Goal: Task Accomplishment & Management: Complete application form

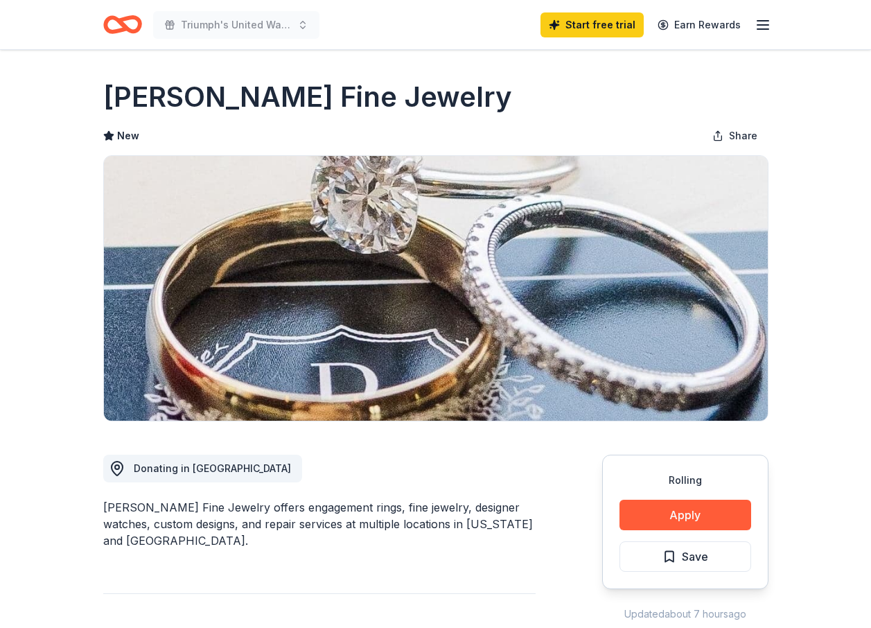
scroll to position [277, 0]
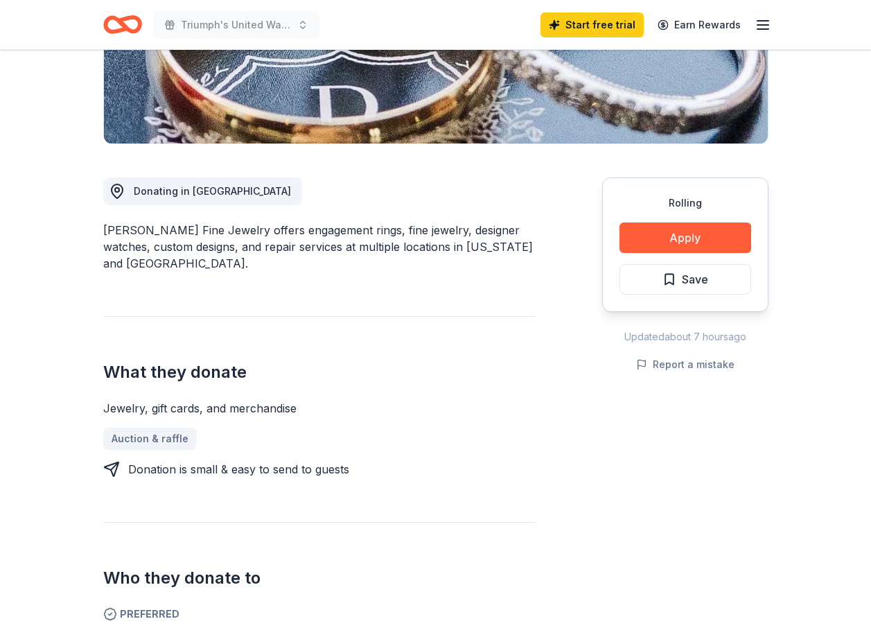
click at [197, 468] on div "Donation is small & easy to send to guests" at bounding box center [238, 469] width 221 height 17
drag, startPoint x: 106, startPoint y: 464, endPoint x: 122, endPoint y: 455, distance: 18.7
click at [107, 464] on icon at bounding box center [111, 469] width 17 height 17
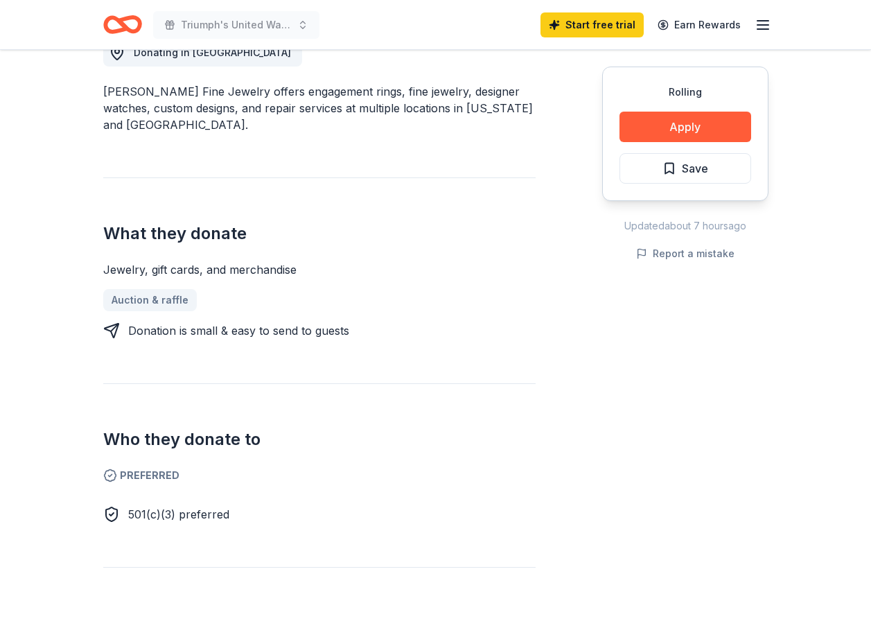
scroll to position [346, 0]
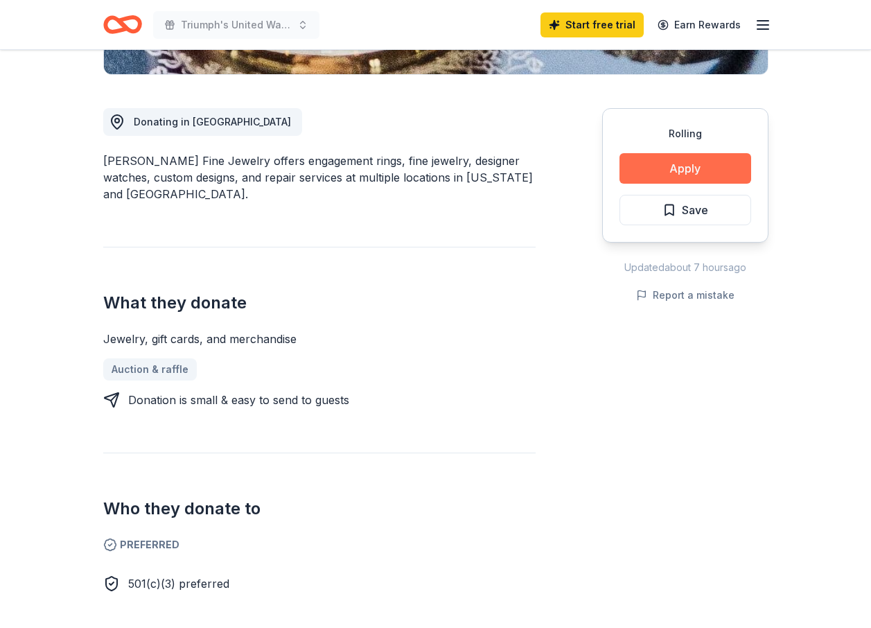
click at [690, 171] on button "Apply" at bounding box center [685, 168] width 132 height 30
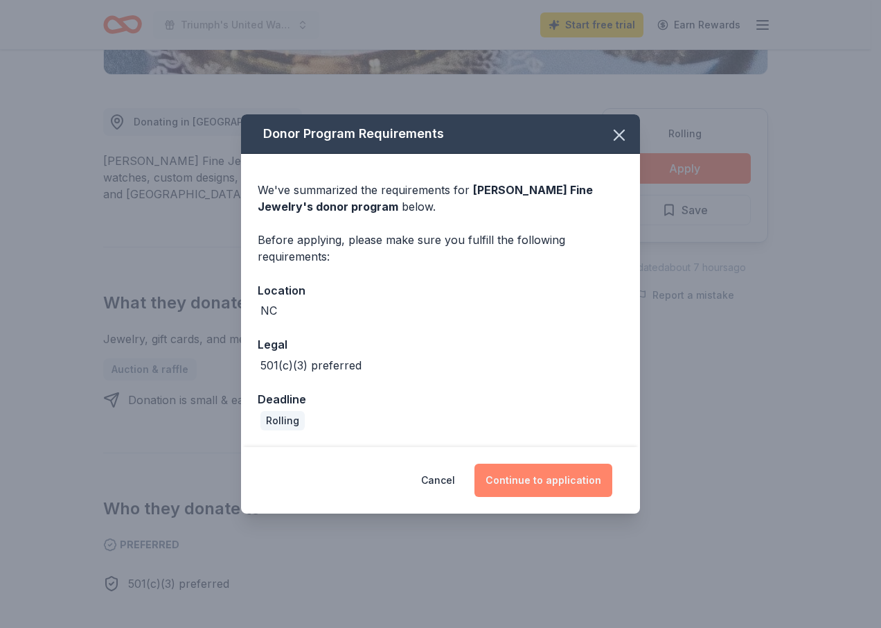
click at [536, 486] on button "Continue to application" at bounding box center [544, 480] width 138 height 33
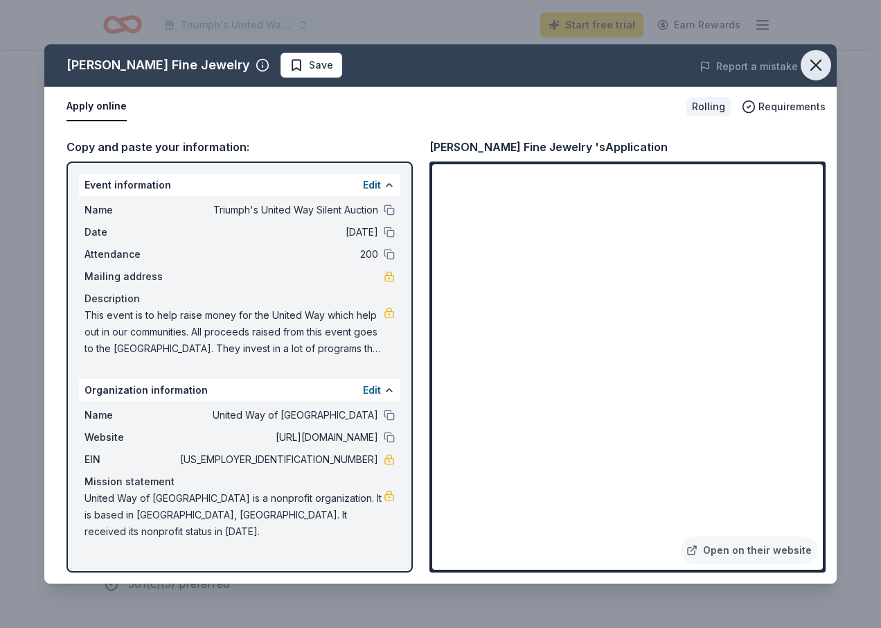
click at [814, 71] on icon "button" at bounding box center [816, 64] width 19 height 19
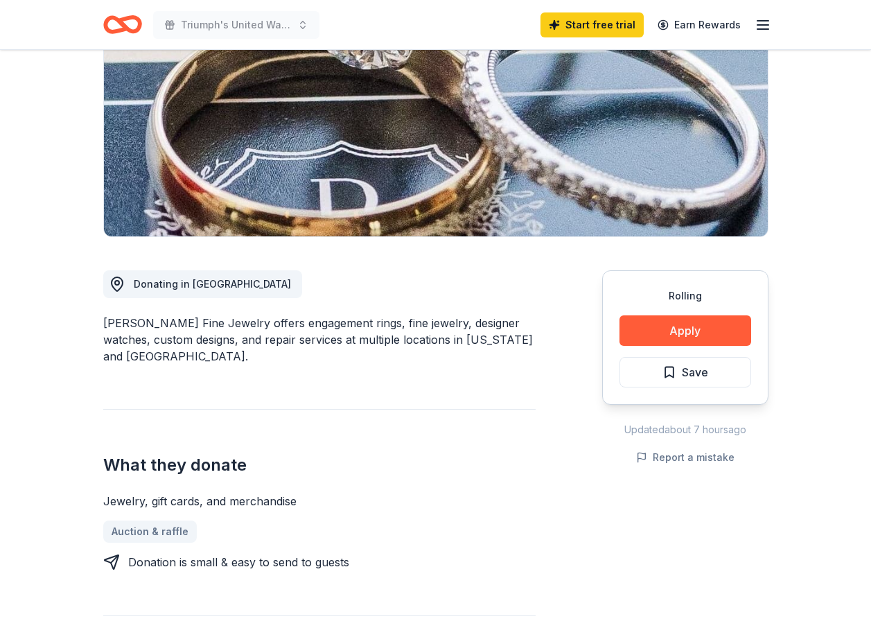
scroll to position [0, 0]
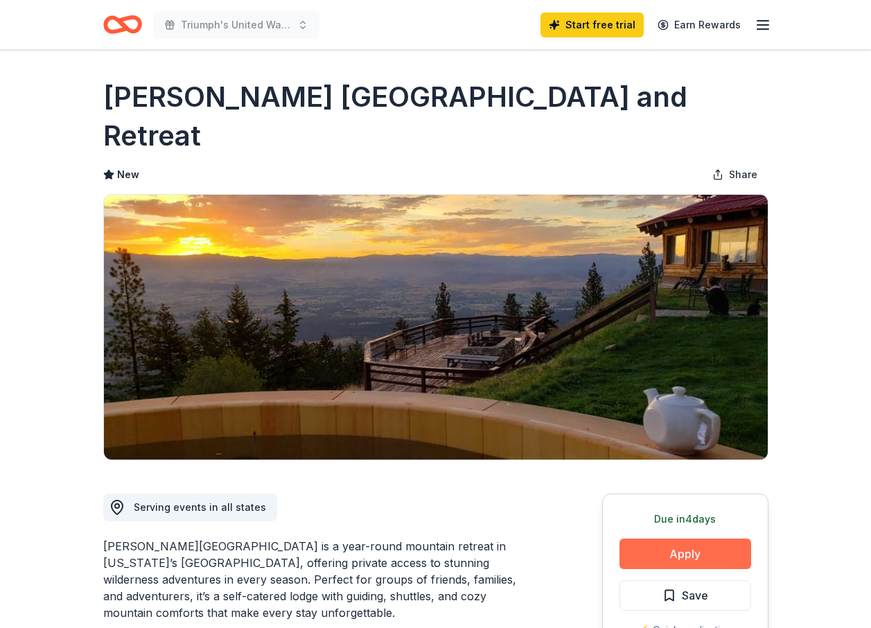
click at [678, 538] on button "Apply" at bounding box center [685, 553] width 132 height 30
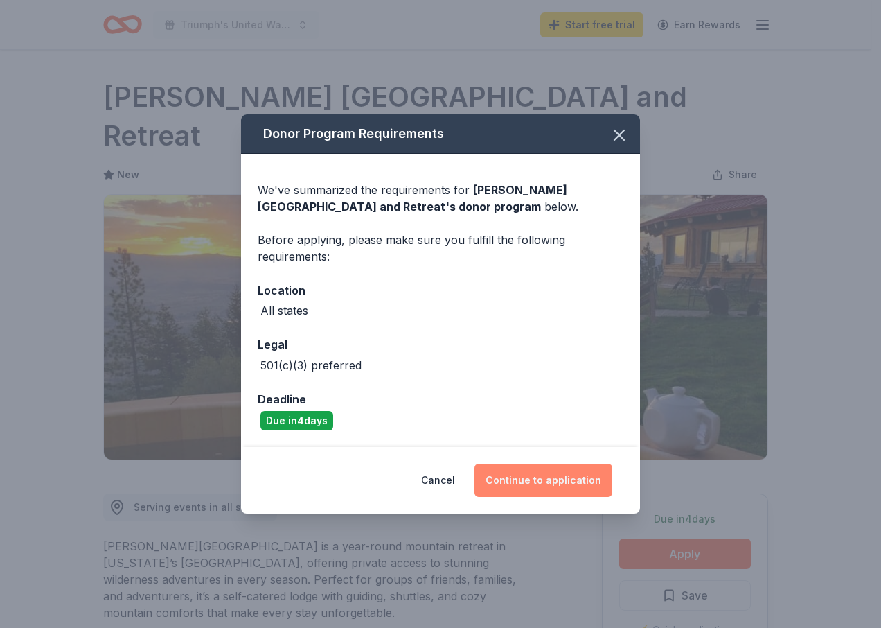
click at [539, 484] on button "Continue to application" at bounding box center [544, 480] width 138 height 33
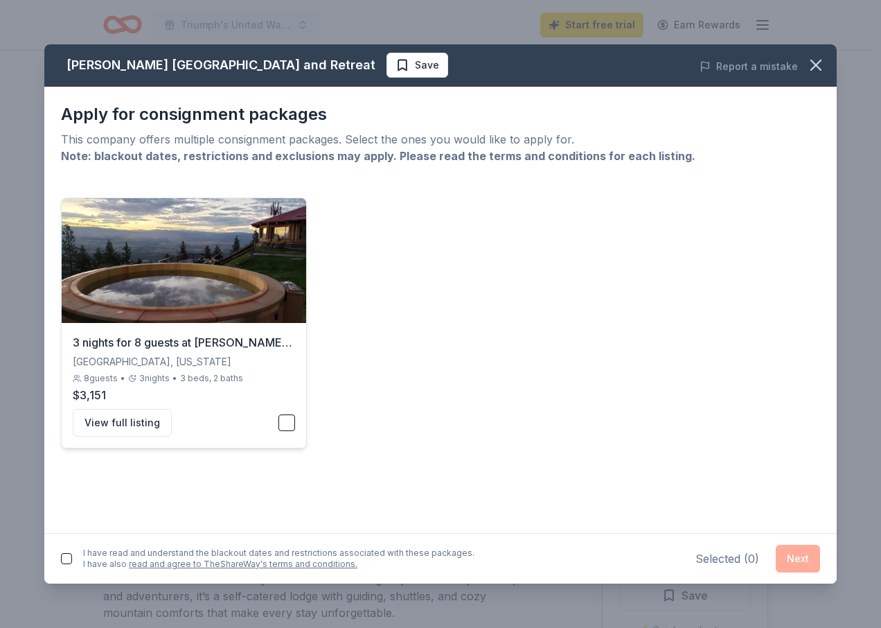
click at [283, 421] on button "button" at bounding box center [287, 422] width 17 height 17
click at [799, 561] on button "Next" at bounding box center [798, 559] width 44 height 28
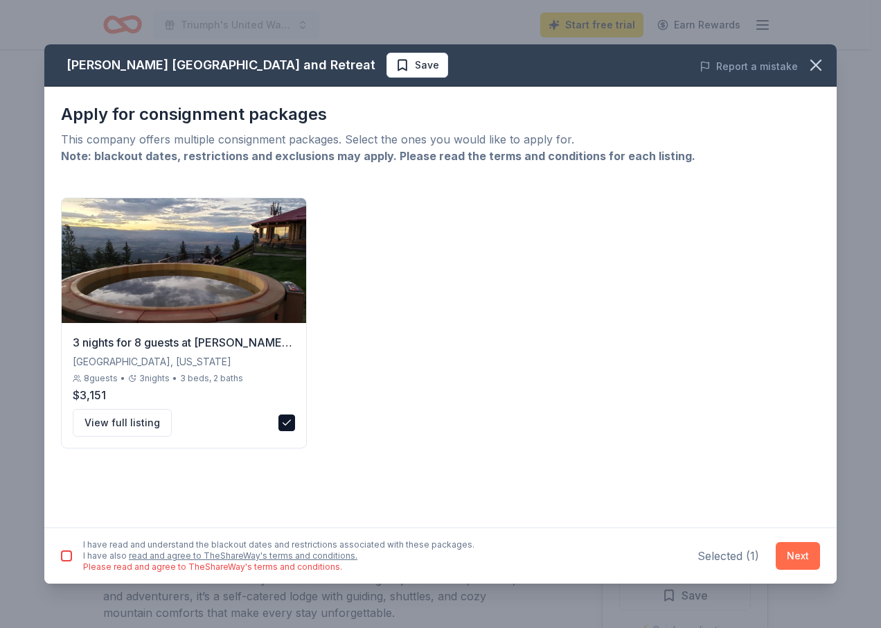
click at [805, 559] on button "Next" at bounding box center [798, 556] width 44 height 28
click at [67, 557] on button "button" at bounding box center [66, 555] width 11 height 11
click at [800, 561] on button "Next" at bounding box center [798, 556] width 44 height 28
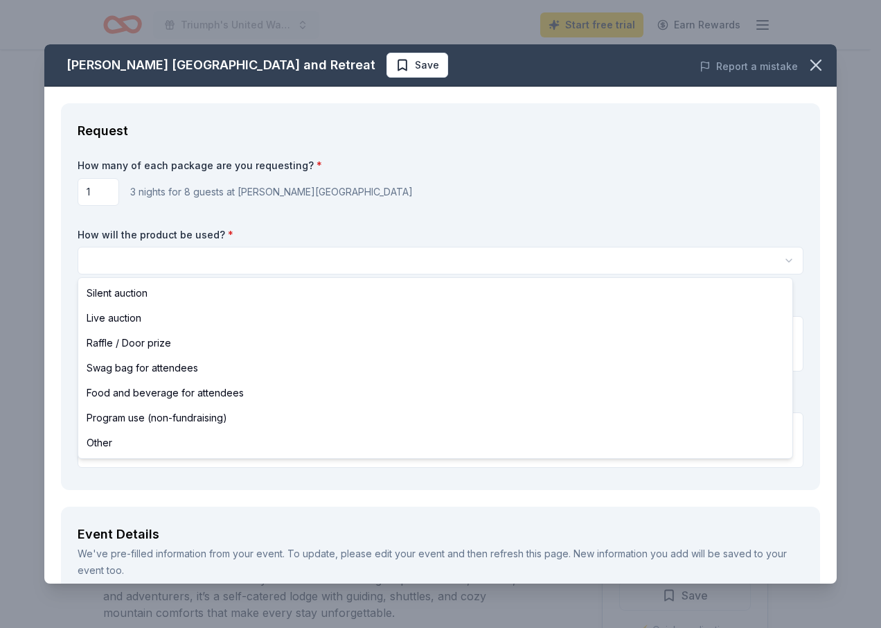
click at [125, 256] on html "Triumph's United Way Silent Auction Start free trial Earn Rewards Due [DATE] Sh…" at bounding box center [440, 314] width 881 height 628
select select "silentAuction"
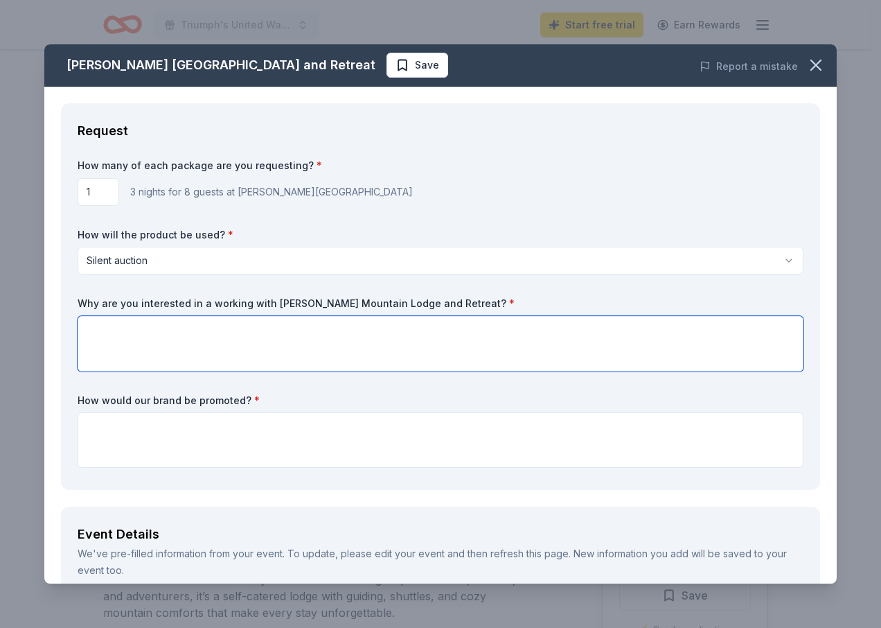
click at [149, 331] on textarea at bounding box center [441, 343] width 726 height 55
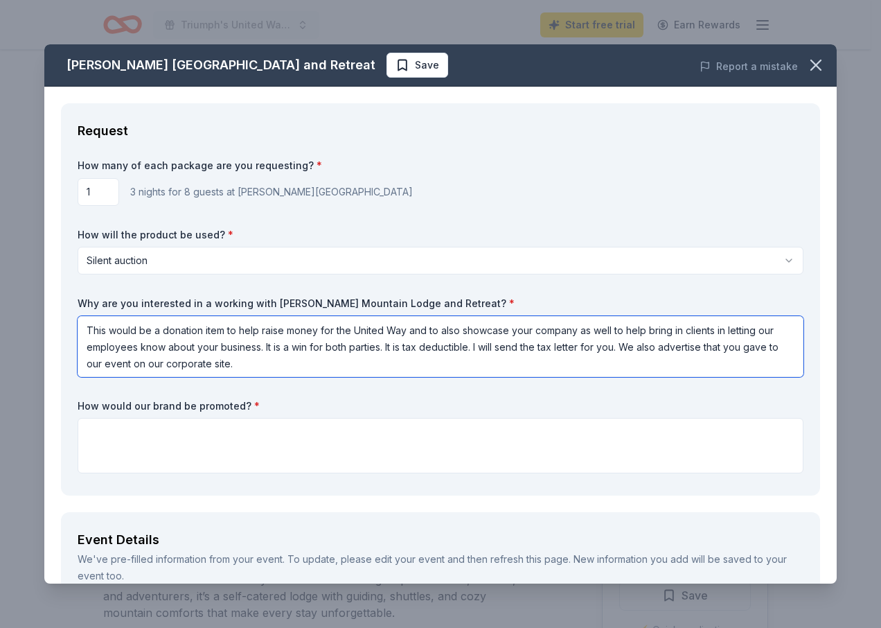
click at [258, 365] on textarea "This would be a donation item to help raise money for the United Way and to als…" at bounding box center [441, 346] width 726 height 61
type textarea "This would be a donation item to help raise money for the United Way and to als…"
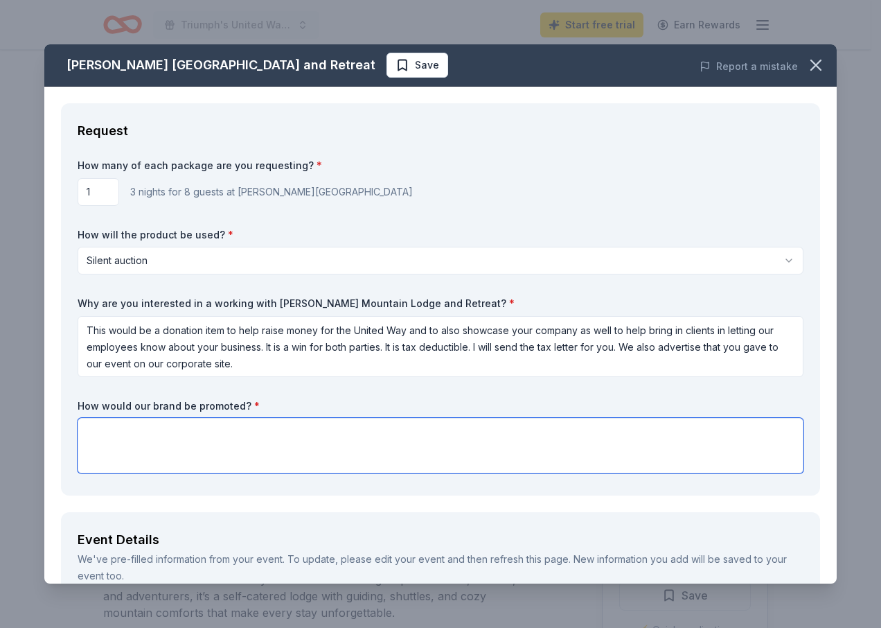
click at [158, 429] on textarea at bounding box center [441, 445] width 726 height 55
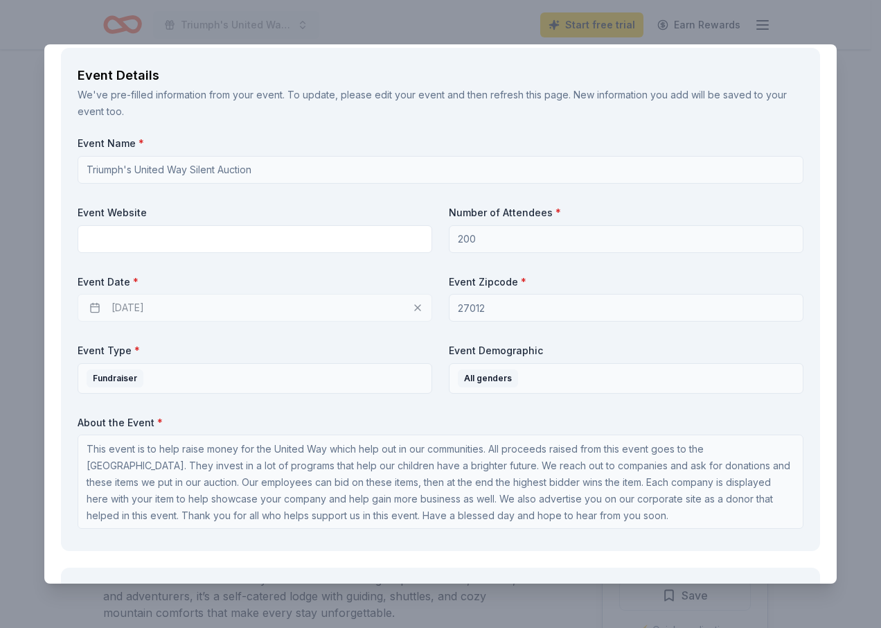
scroll to position [485, 0]
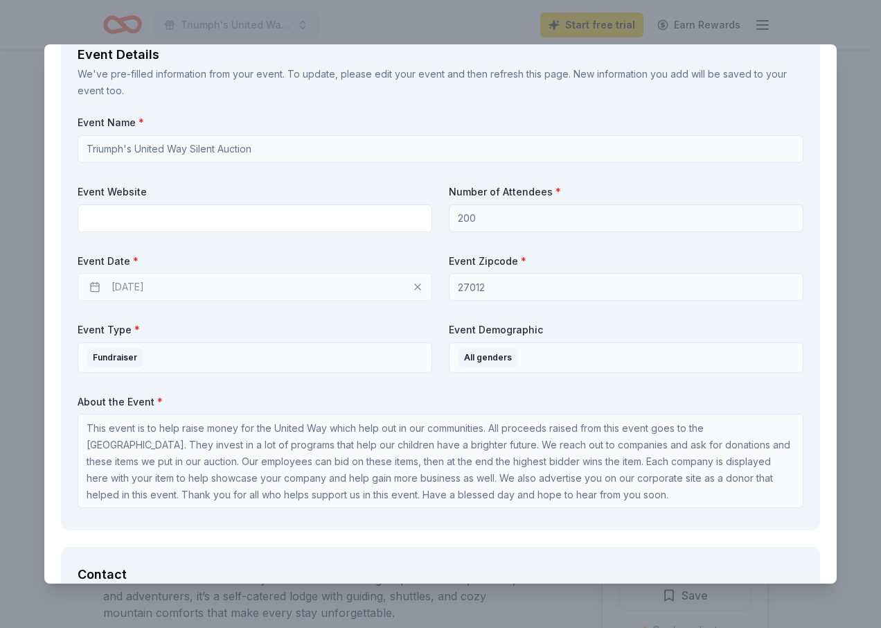
type textarea "We will showcase your company at the auction telling about your business and wh…"
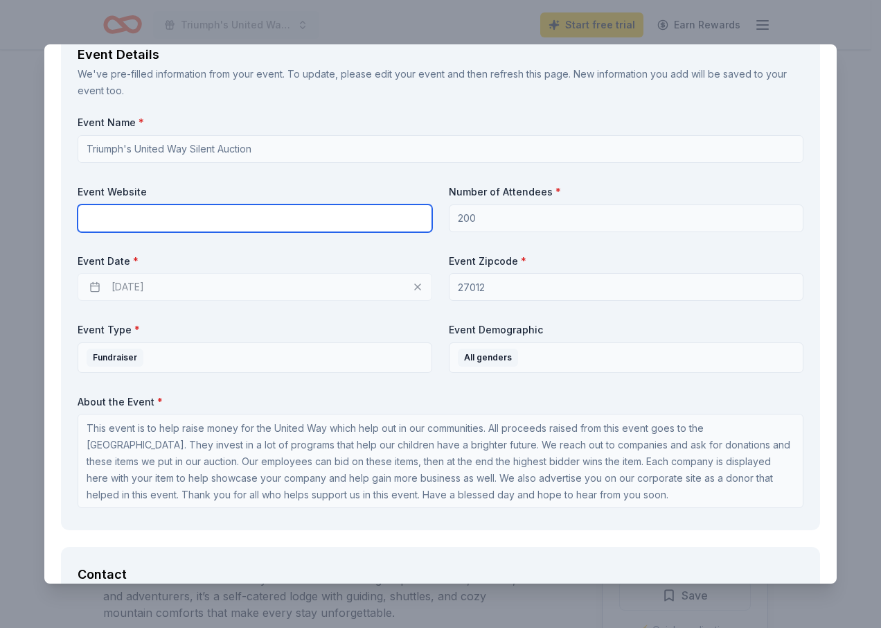
click at [139, 214] on input "text" at bounding box center [255, 218] width 355 height 28
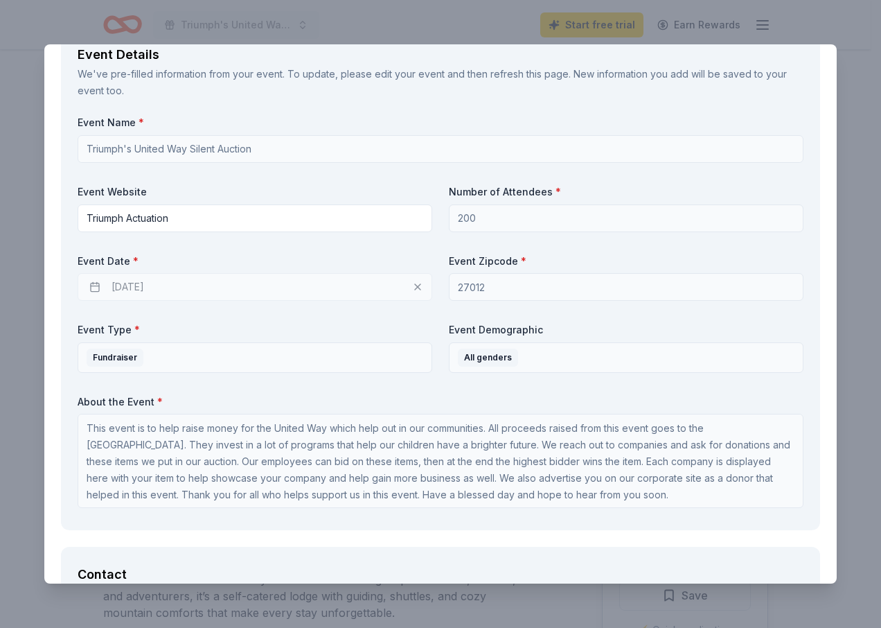
click at [105, 288] on div "Event Date * [DATE]" at bounding box center [255, 277] width 355 height 47
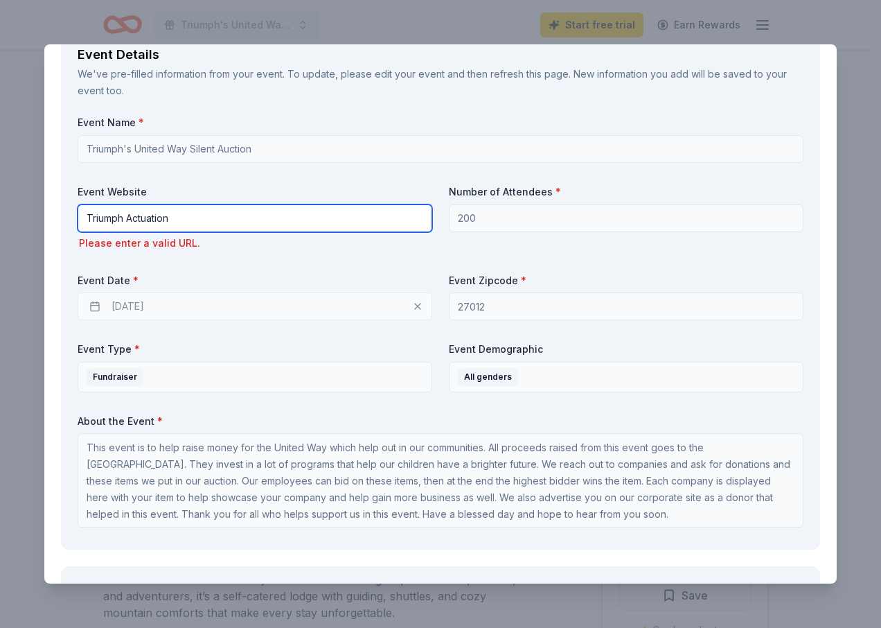
click at [179, 219] on input "Triumph Actuation" at bounding box center [255, 218] width 355 height 28
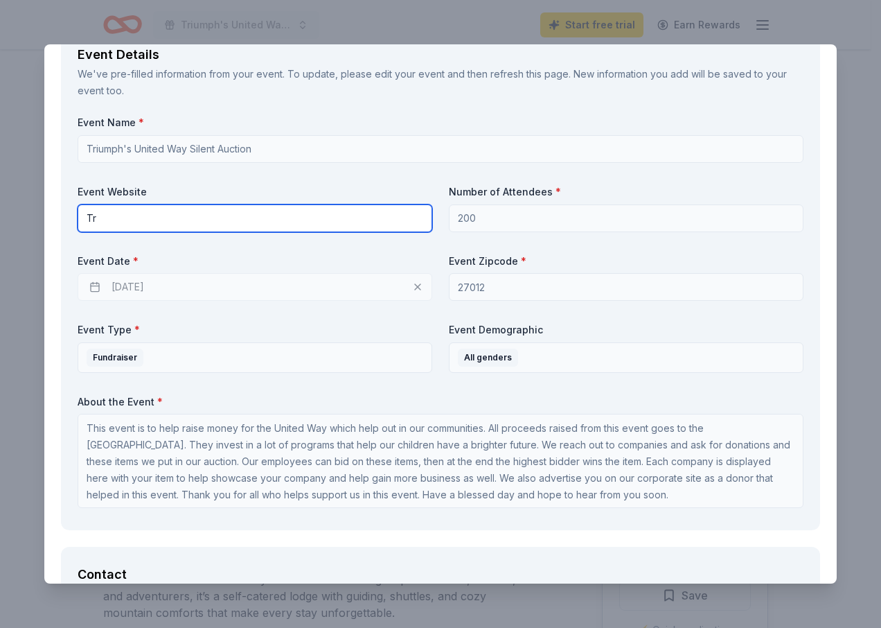
type input "T"
type input "[EMAIL_ADDRESS][DOMAIN_NAME]"
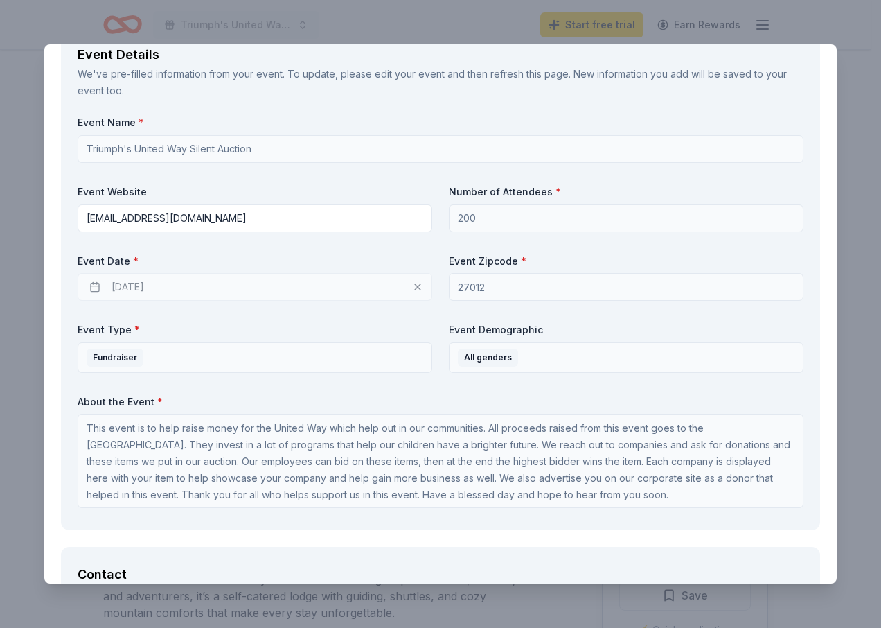
click at [114, 286] on div "[DATE]" at bounding box center [255, 287] width 355 height 28
click at [96, 288] on div "[DATE]" at bounding box center [255, 287] width 355 height 28
click at [179, 288] on div "[DATE]" at bounding box center [255, 287] width 355 height 28
click at [193, 287] on div "[DATE]" at bounding box center [255, 287] width 355 height 28
click at [95, 287] on div "[DATE]" at bounding box center [255, 287] width 355 height 28
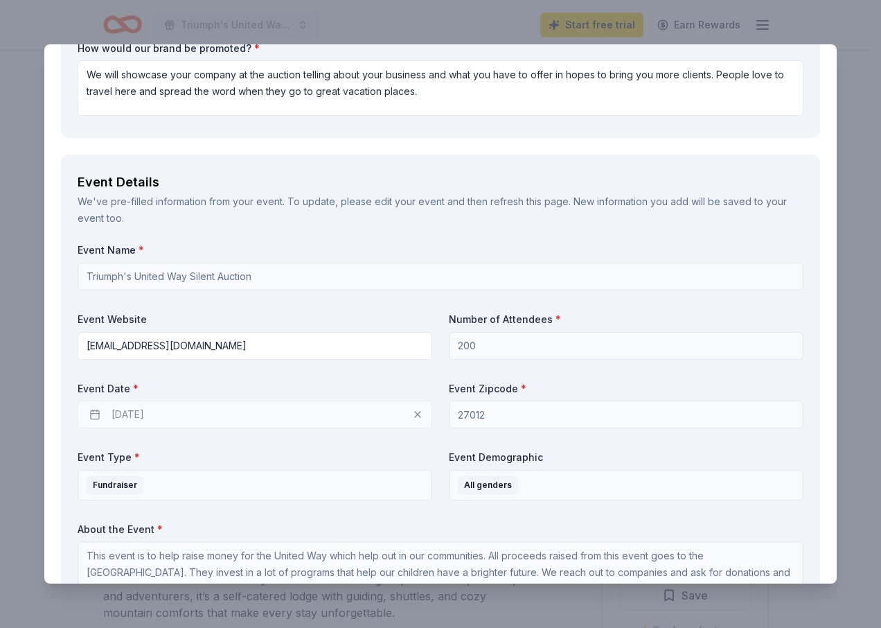
scroll to position [416, 0]
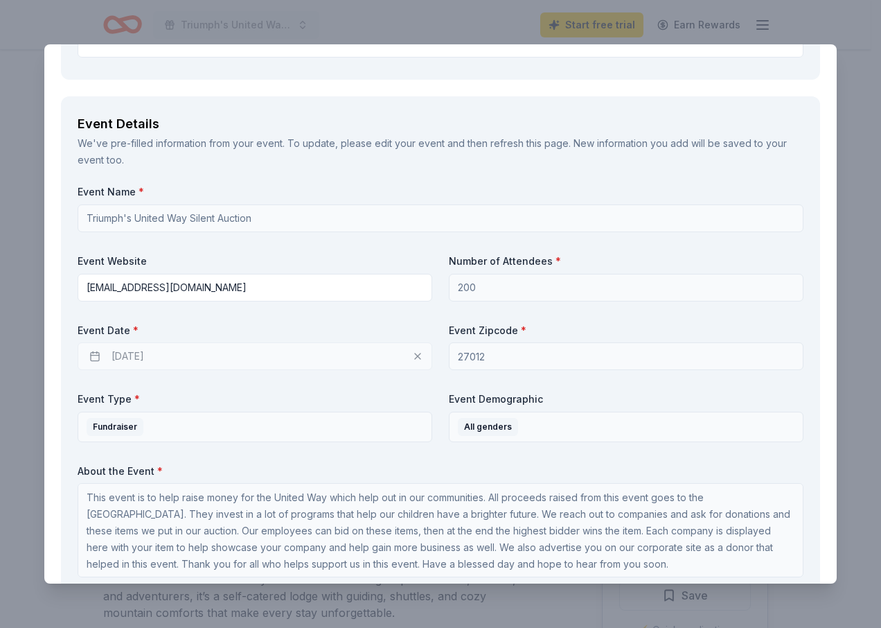
click at [95, 355] on div "[DATE]" at bounding box center [255, 356] width 355 height 28
click at [181, 360] on div "[DATE]" at bounding box center [255, 356] width 355 height 28
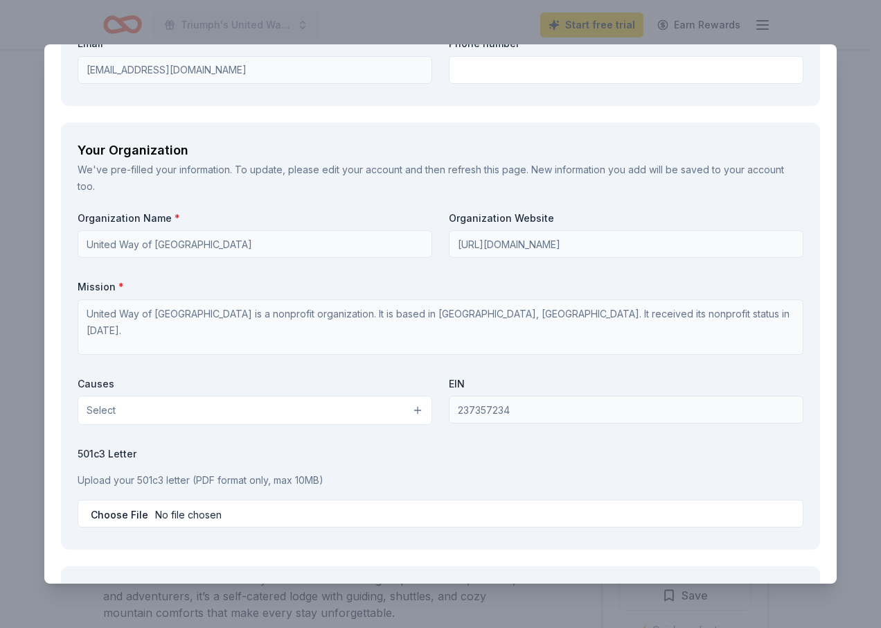
scroll to position [1178, 0]
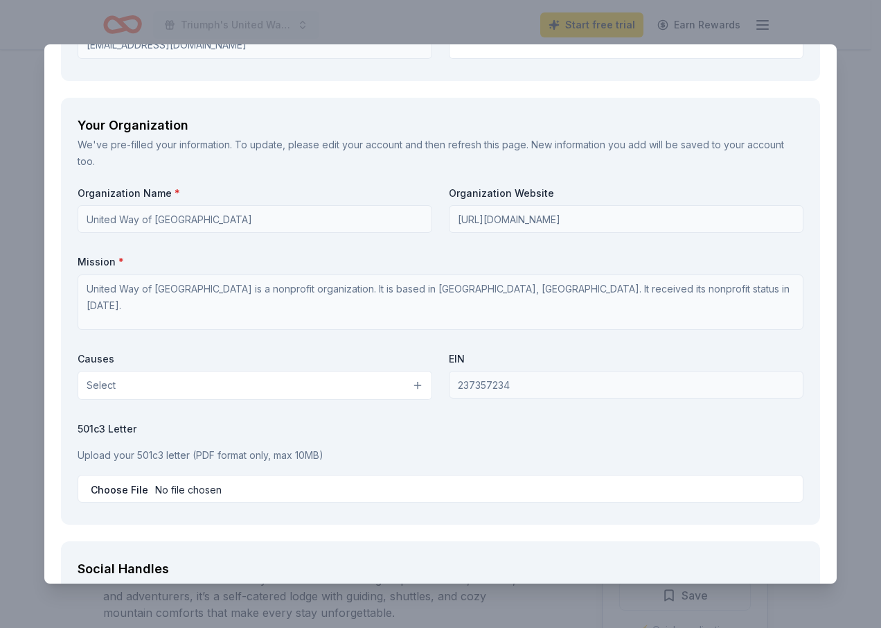
click at [143, 380] on button "Select" at bounding box center [255, 385] width 355 height 29
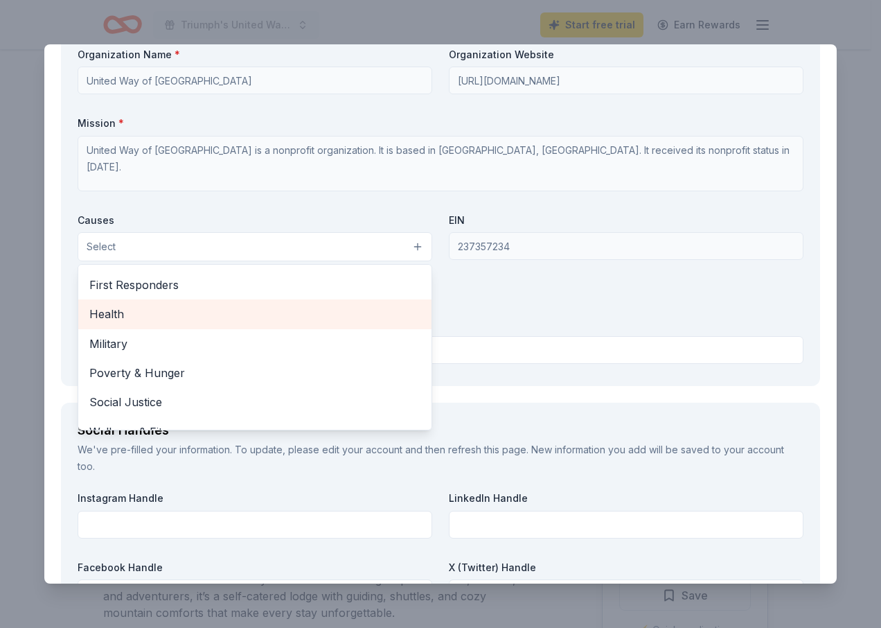
scroll to position [193, 0]
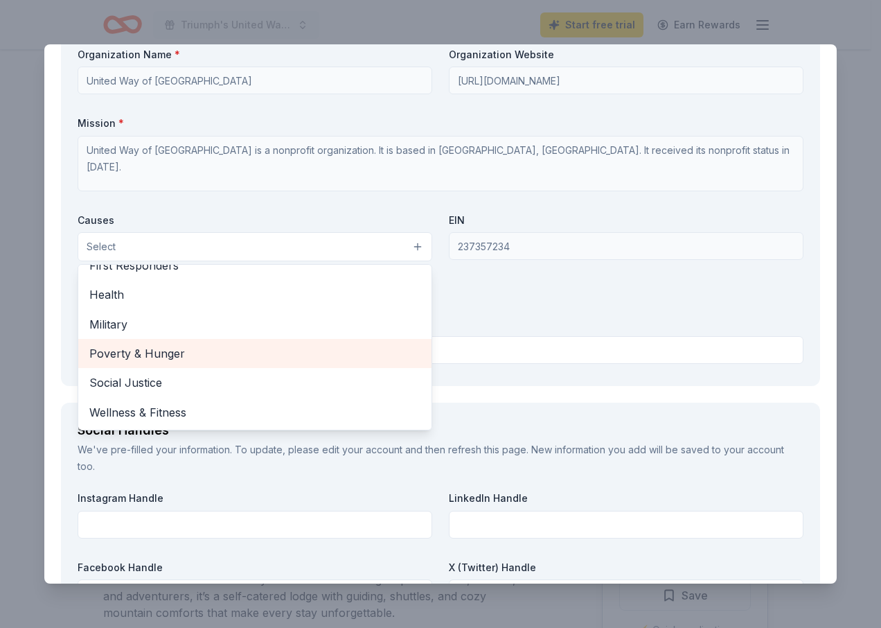
click at [179, 351] on span "Poverty & Hunger" at bounding box center [254, 353] width 331 height 18
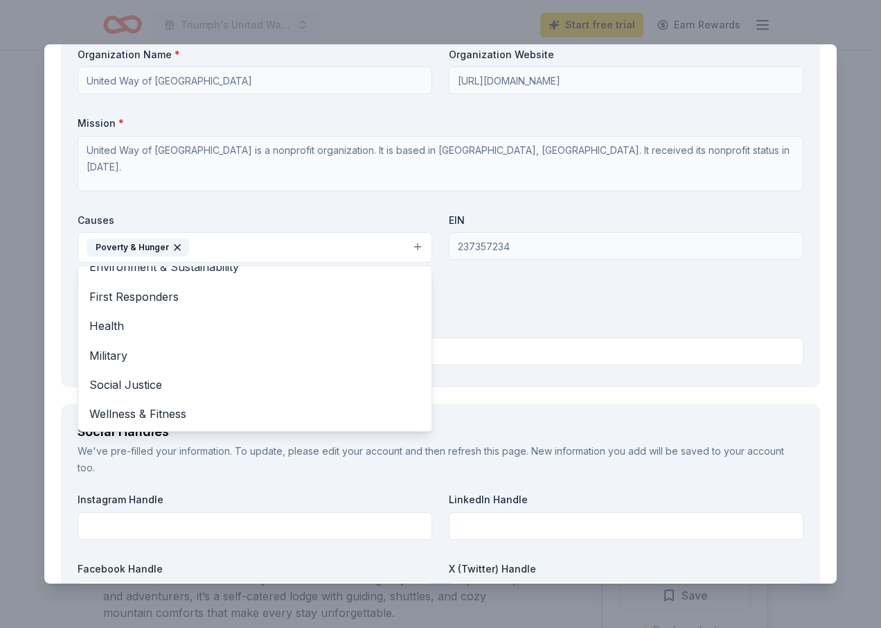
click at [206, 247] on button "Poverty & Hunger" at bounding box center [255, 247] width 355 height 30
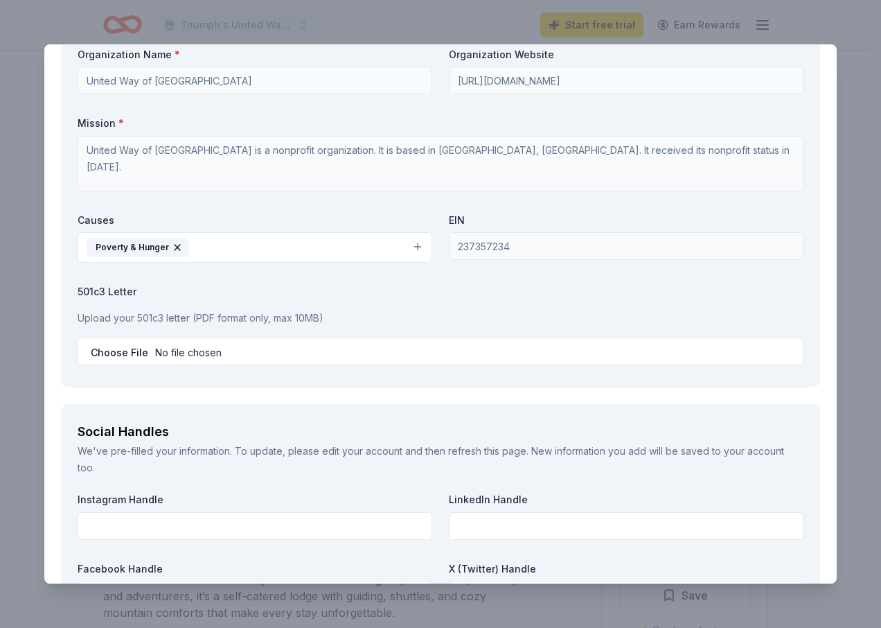
click at [206, 254] on button "Poverty & Hunger" at bounding box center [255, 247] width 355 height 30
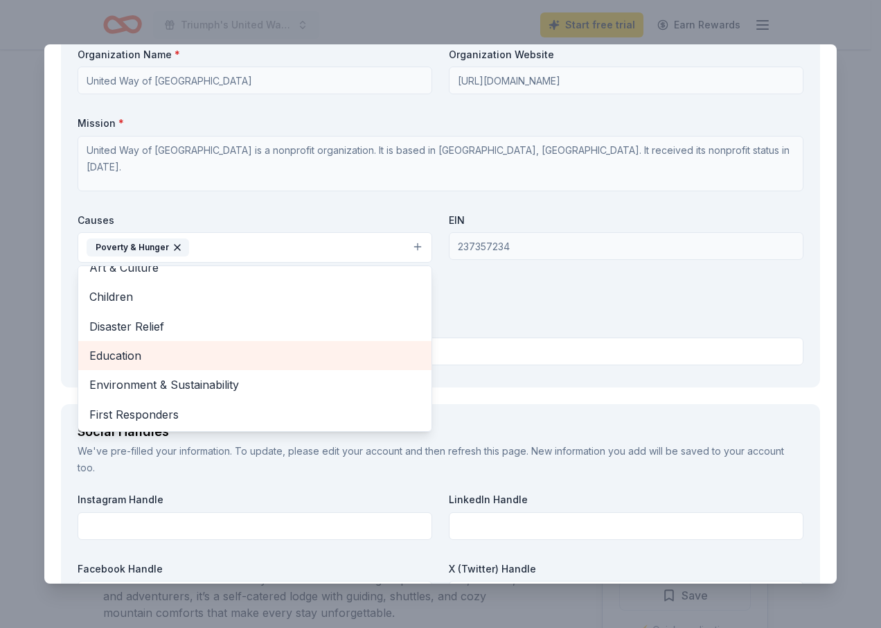
scroll to position [69, 0]
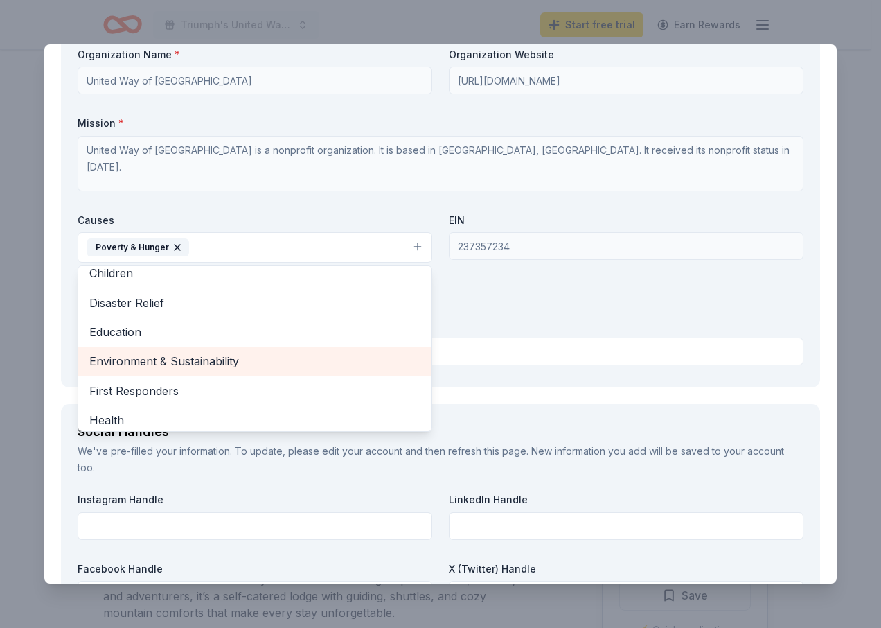
click at [216, 365] on span "Environment & Sustainability" at bounding box center [254, 361] width 331 height 18
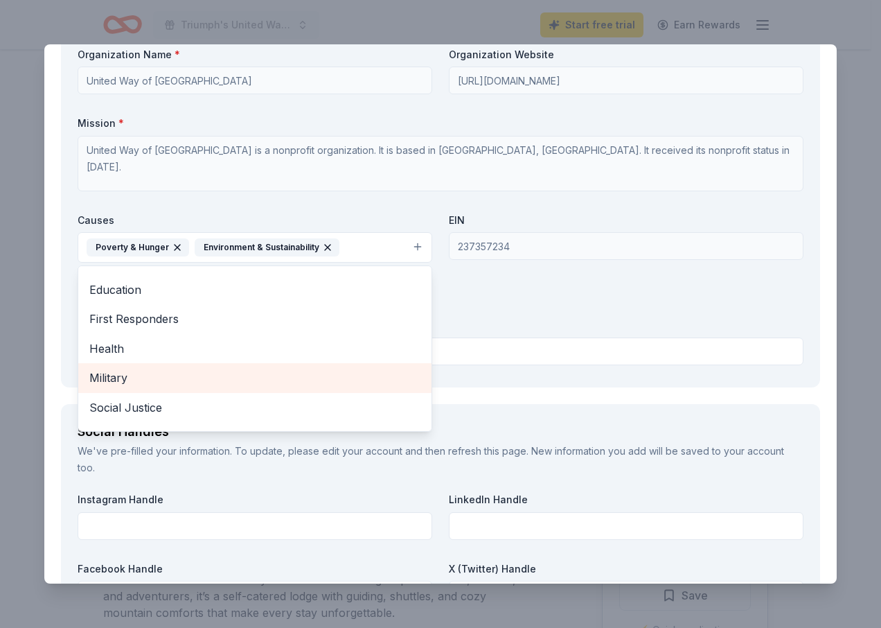
scroll to position [134, 0]
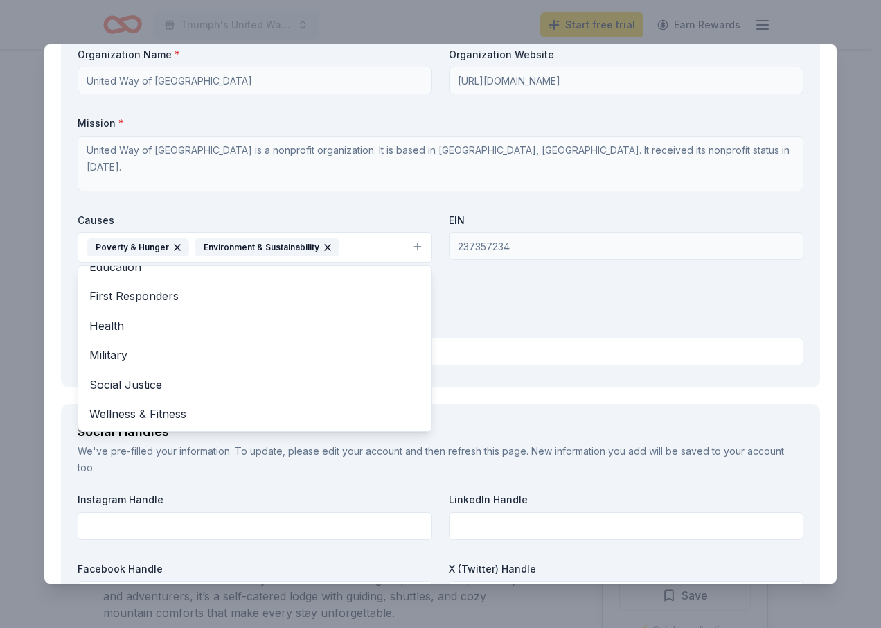
click at [534, 371] on div "Your Organization We've pre-filled your information. To update, please edit you…" at bounding box center [440, 173] width 759 height 428
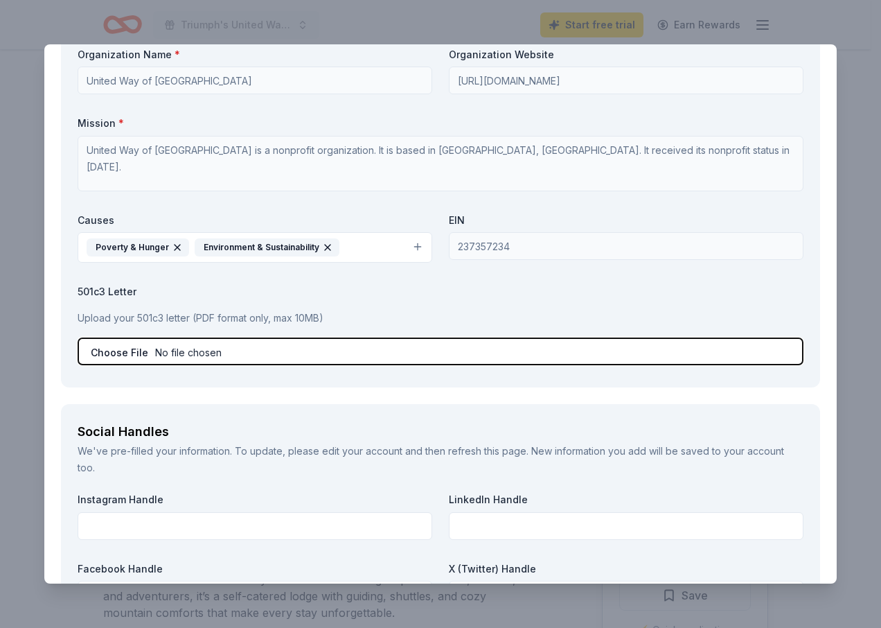
click at [122, 350] on input "file" at bounding box center [441, 351] width 726 height 28
type input "C:\fakepath\Donation Letter.pdf"
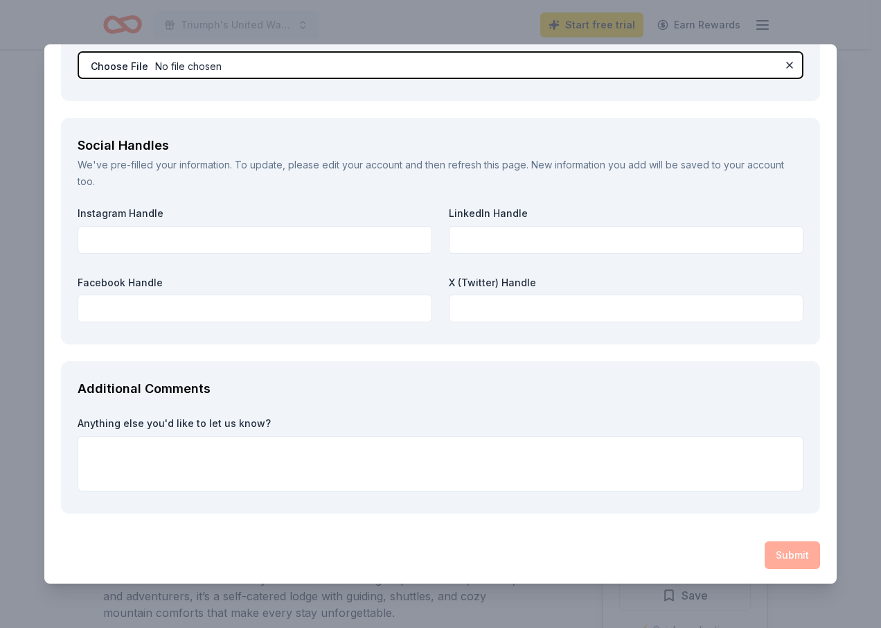
scroll to position [1605, 0]
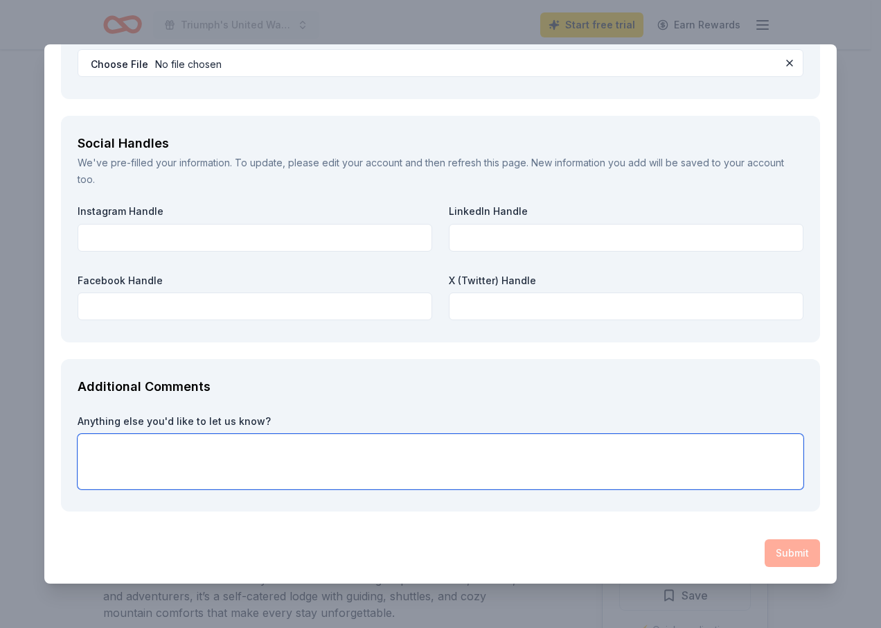
click at [143, 445] on textarea at bounding box center [441, 461] width 726 height 55
type textarea "Thank you for your time in this matter. I greatly appreciate it and have a bles…"
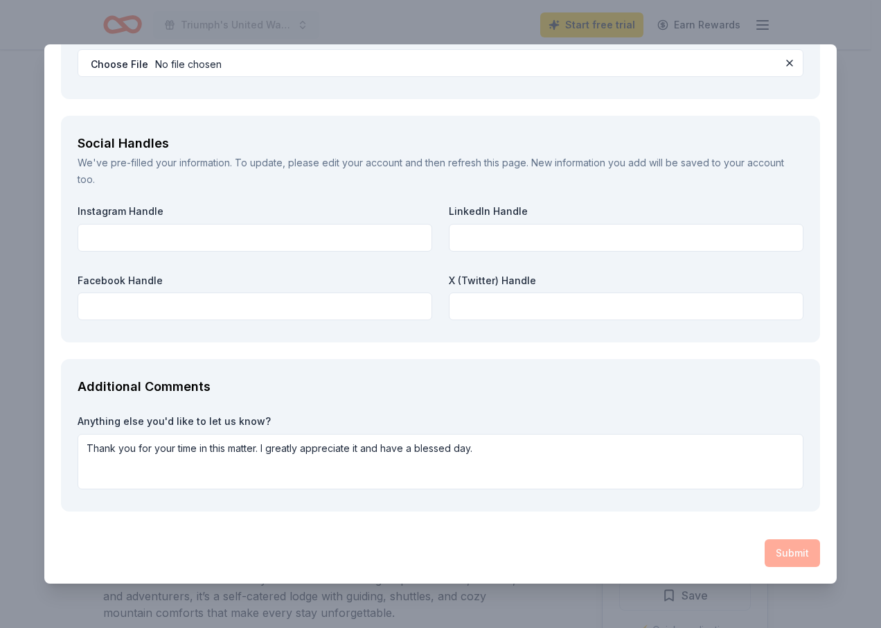
click at [771, 550] on div "Submit" at bounding box center [440, 553] width 759 height 28
click at [785, 551] on div "Submit" at bounding box center [440, 553] width 759 height 28
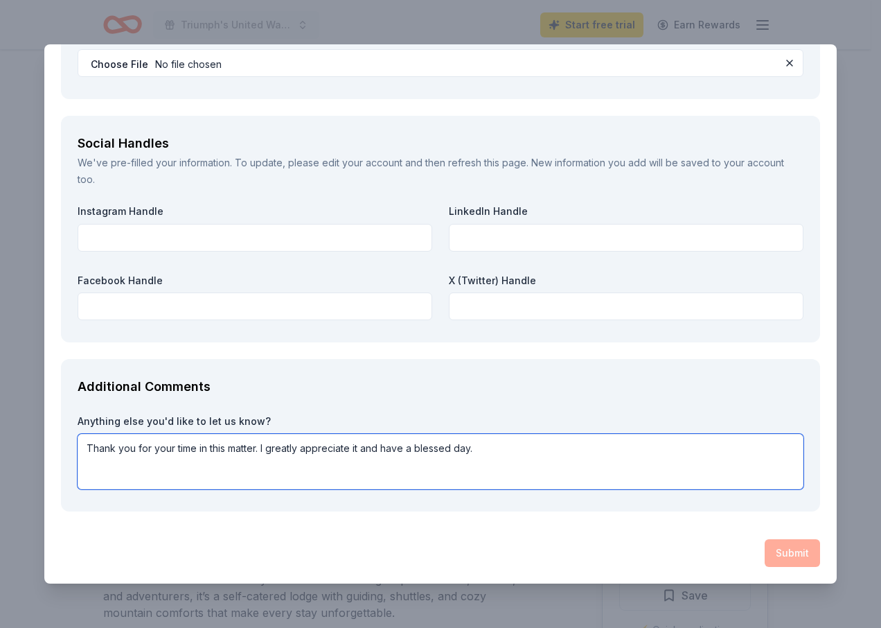
click at [493, 446] on textarea "Thank you for your time in this matter. I greatly appreciate it and have a bles…" at bounding box center [441, 461] width 726 height 55
drag, startPoint x: 493, startPoint y: 446, endPoint x: 516, endPoint y: 447, distance: 22.9
click at [497, 446] on textarea "Thank you for your time in this matter. I greatly appreciate it and have a bles…" at bounding box center [441, 461] width 726 height 55
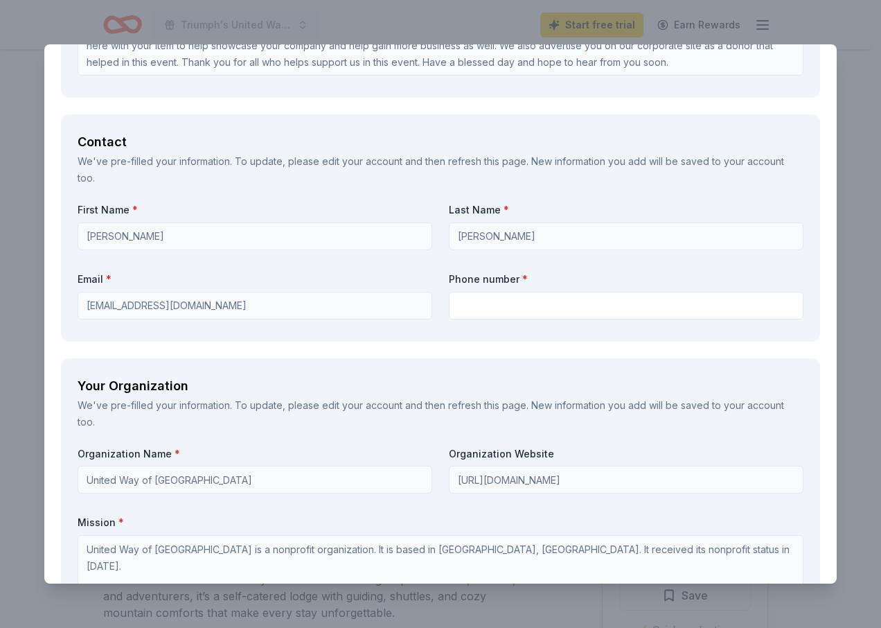
scroll to position [912, 0]
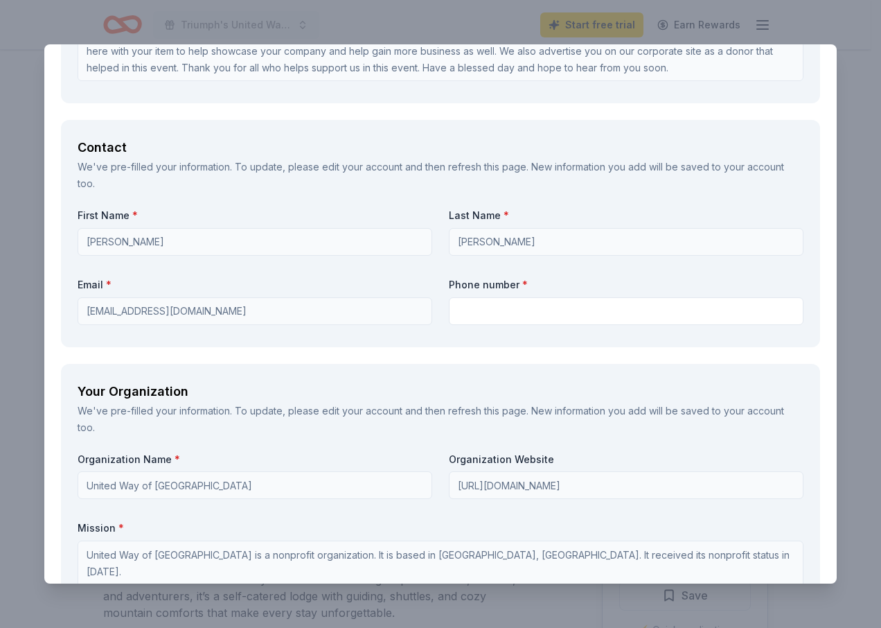
click at [186, 276] on div "First Name * [PERSON_NAME] Last Name * [PERSON_NAME] Email * [EMAIL_ADDRESS][DO…" at bounding box center [441, 269] width 726 height 121
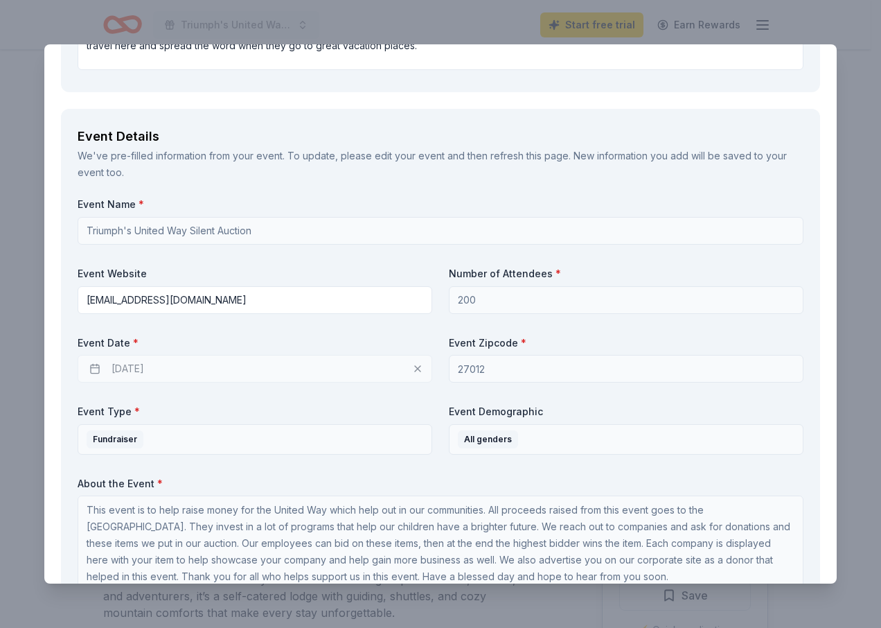
scroll to position [416, 0]
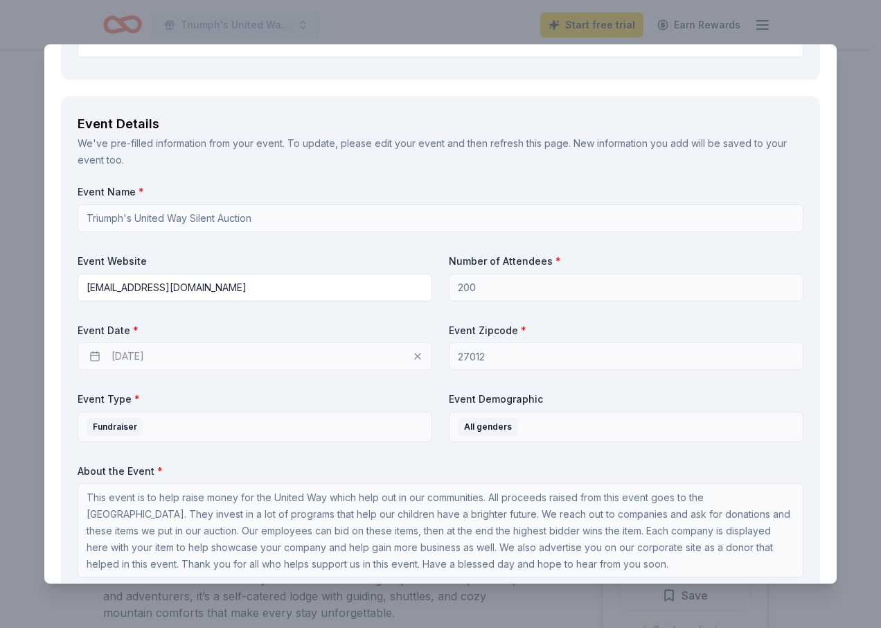
click at [113, 358] on div "[DATE]" at bounding box center [255, 356] width 355 height 28
drag, startPoint x: 90, startPoint y: 355, endPoint x: 194, endPoint y: 361, distance: 104.1
click at [94, 355] on div "[DATE]" at bounding box center [255, 356] width 355 height 28
click at [408, 356] on div "[DATE]" at bounding box center [255, 356] width 355 height 28
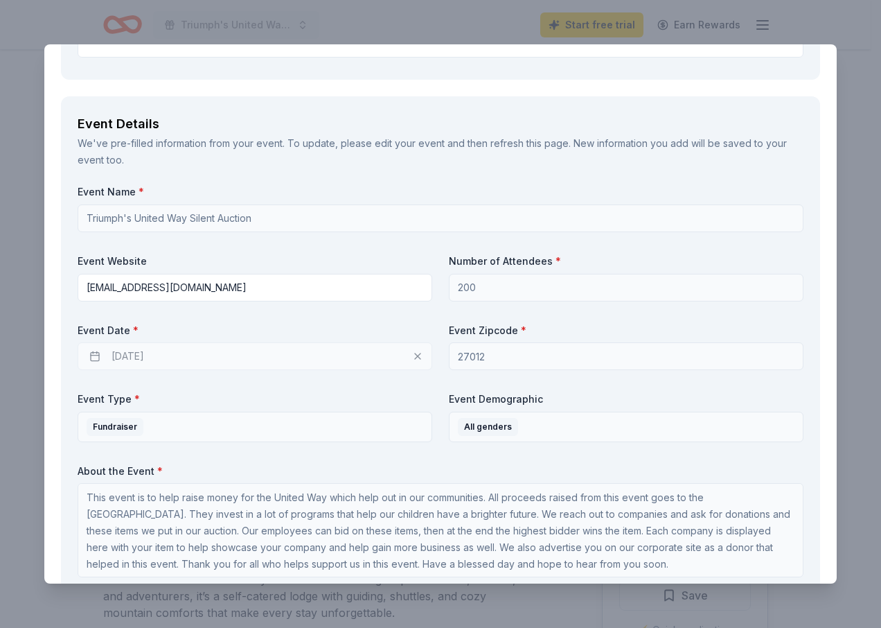
click at [412, 356] on div "[DATE]" at bounding box center [255, 356] width 355 height 28
click at [414, 353] on div "[DATE]" at bounding box center [255, 356] width 355 height 28
click at [412, 349] on div "[DATE]" at bounding box center [255, 356] width 355 height 28
click at [411, 344] on div "[DATE]" at bounding box center [255, 356] width 355 height 28
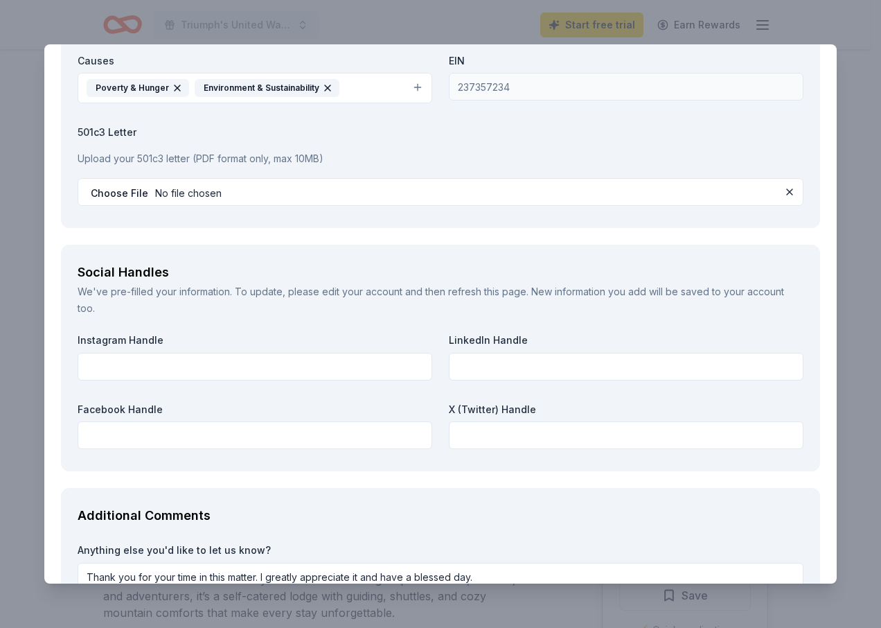
scroll to position [1605, 0]
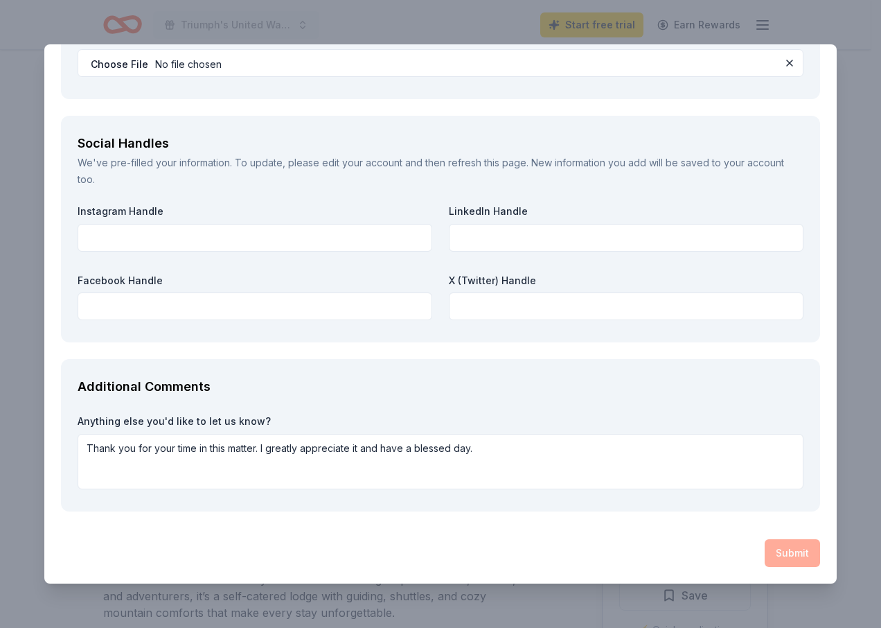
click at [789, 554] on div "Submit" at bounding box center [440, 553] width 759 height 28
click at [790, 554] on div "Submit" at bounding box center [440, 553] width 759 height 28
click at [789, 554] on div "Submit" at bounding box center [440, 553] width 759 height 28
click at [784, 556] on div "Submit" at bounding box center [440, 553] width 759 height 28
click at [782, 558] on div "Submit" at bounding box center [440, 553] width 759 height 28
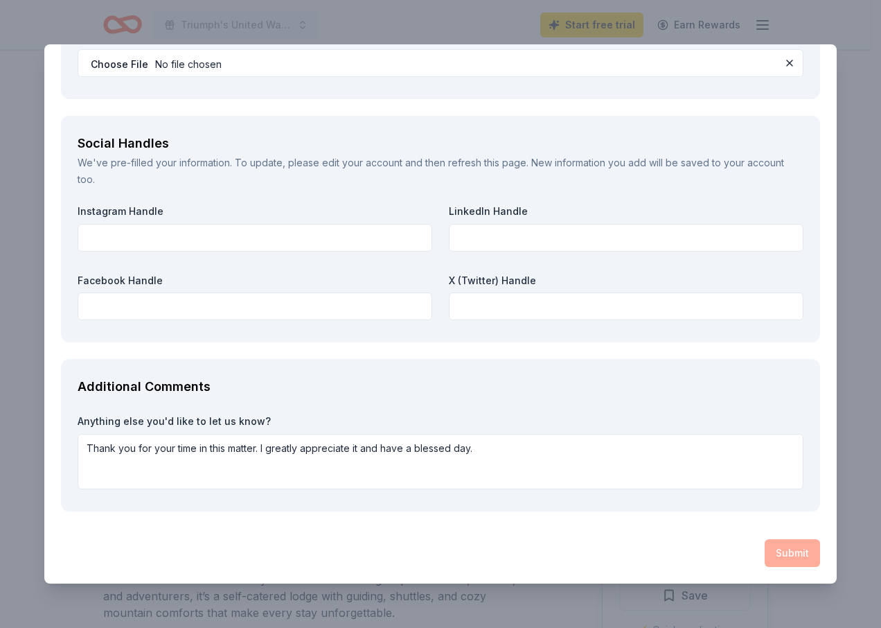
click at [780, 558] on div "Submit" at bounding box center [440, 553] width 759 height 28
click at [787, 549] on div "Submit" at bounding box center [440, 553] width 759 height 28
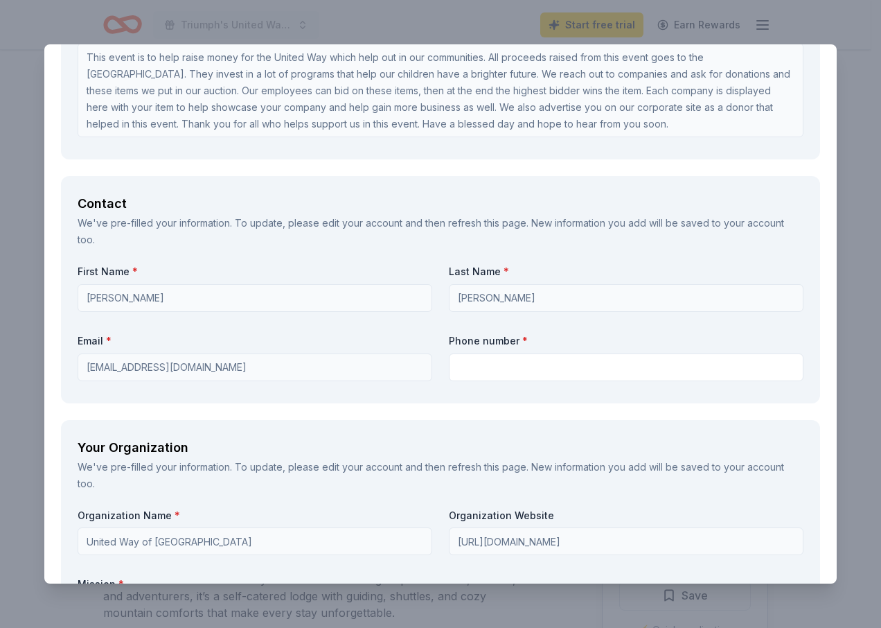
scroll to position [843, 0]
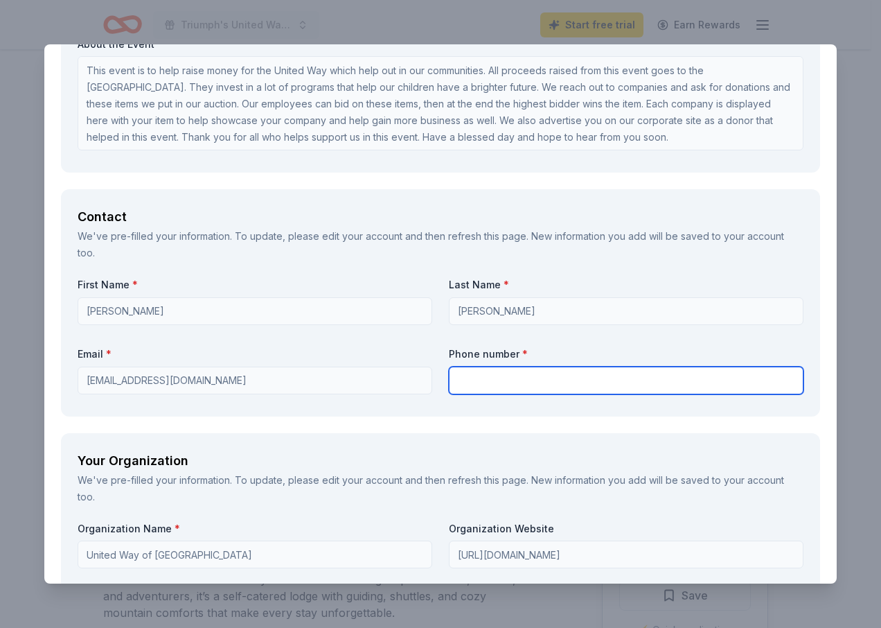
click at [533, 372] on input "text" at bounding box center [626, 381] width 355 height 28
type input "3369701798"
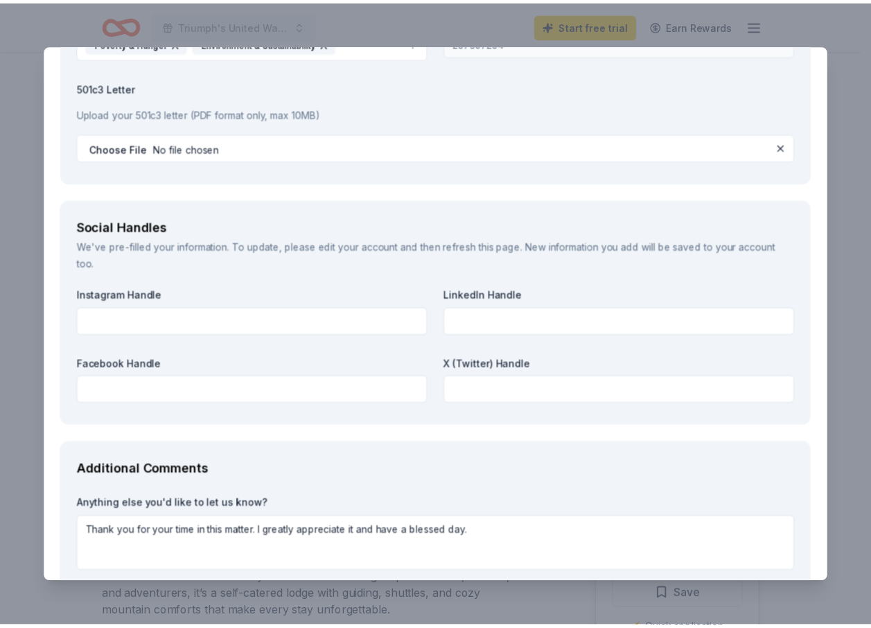
scroll to position [1605, 0]
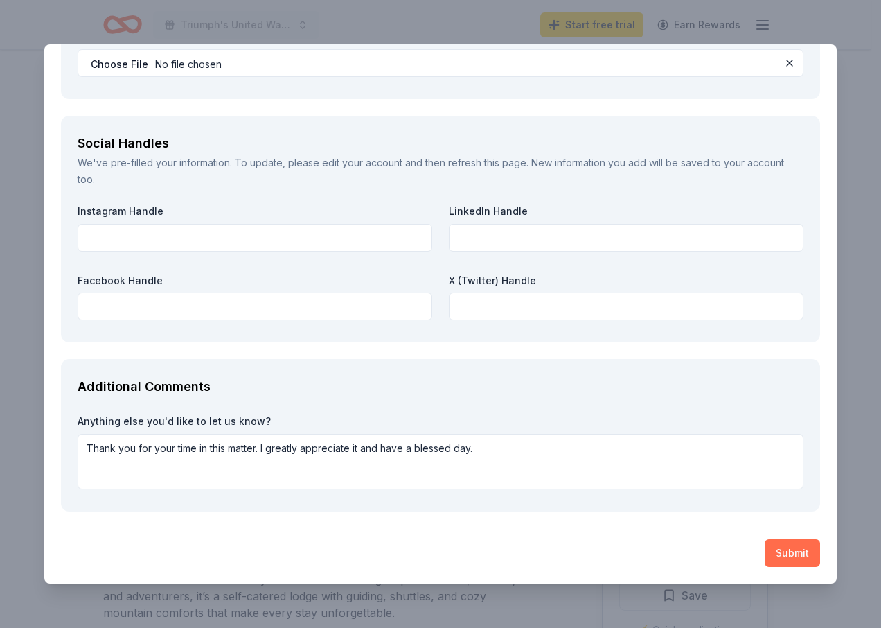
click at [782, 547] on button "Submit" at bounding box center [792, 553] width 55 height 28
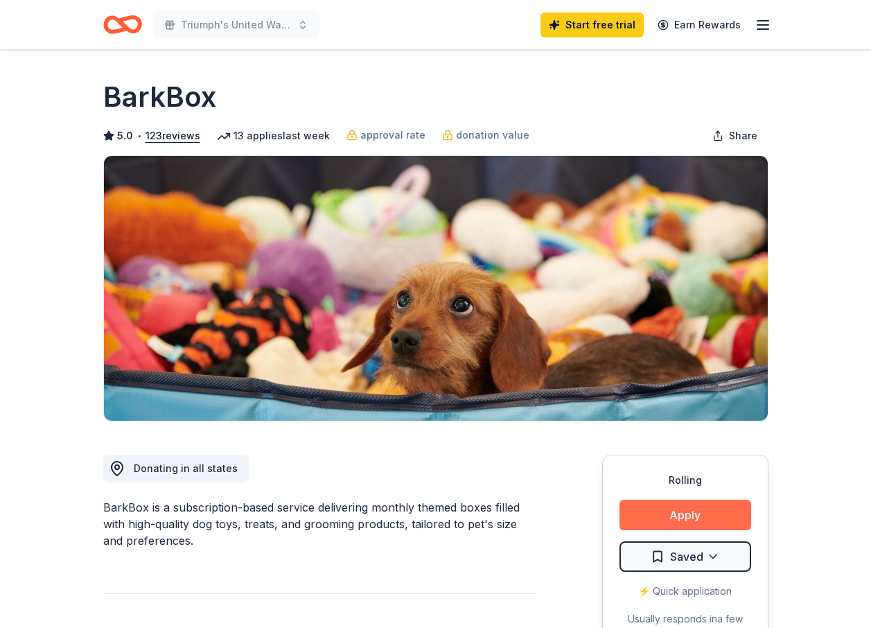
click at [692, 511] on button "Apply" at bounding box center [685, 515] width 132 height 30
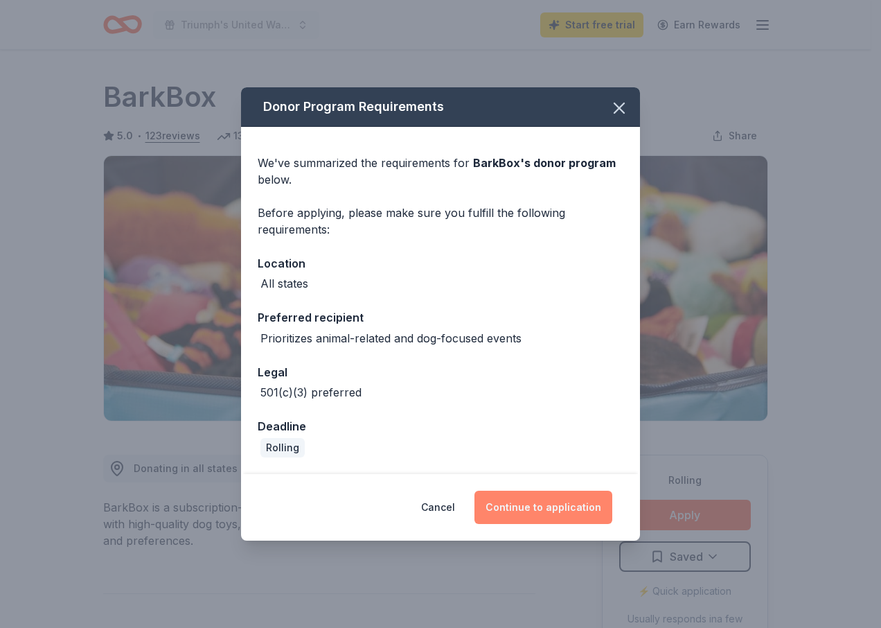
click at [548, 504] on button "Continue to application" at bounding box center [544, 507] width 138 height 33
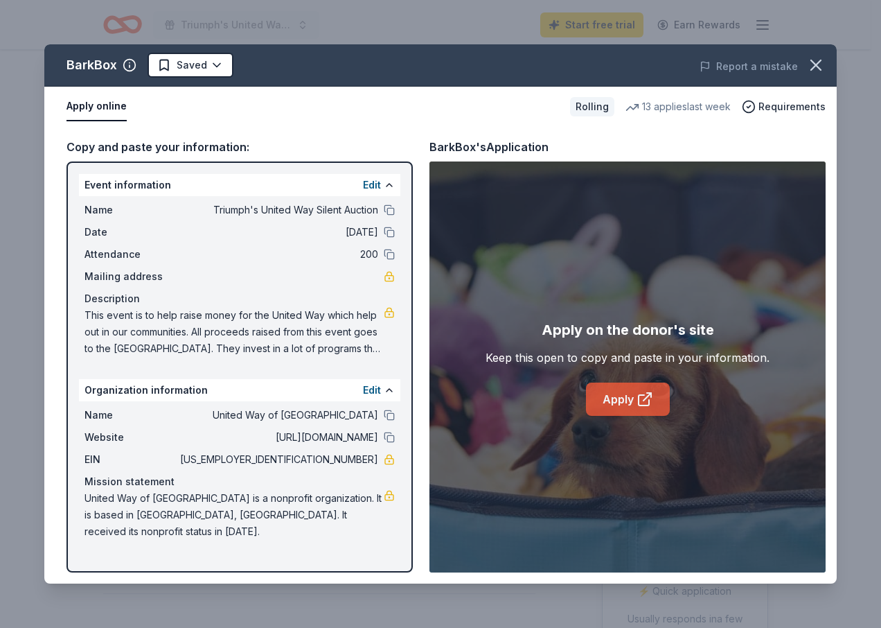
click at [625, 398] on link "Apply" at bounding box center [628, 399] width 84 height 33
click at [386, 386] on button at bounding box center [389, 390] width 11 height 11
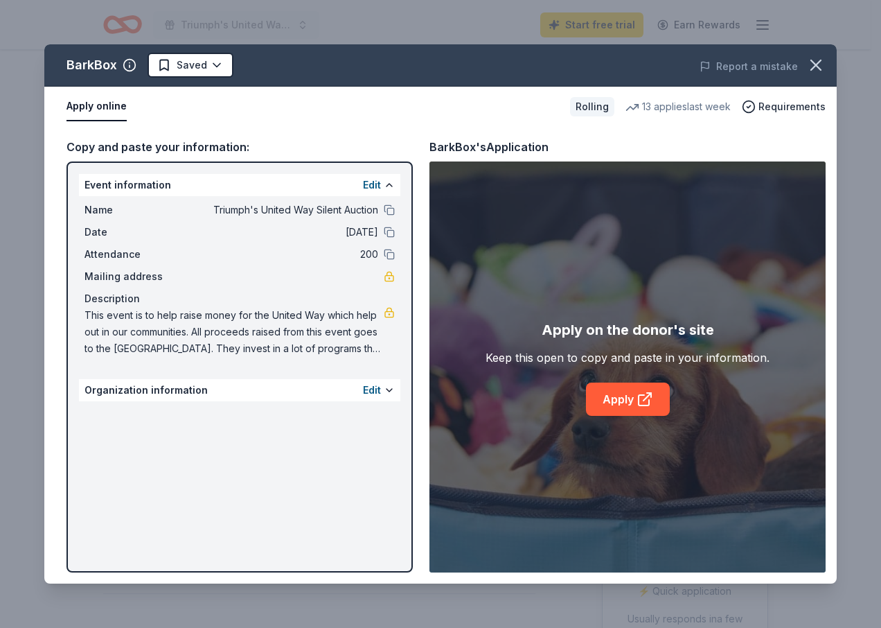
click at [236, 393] on div "Organization information Edit" at bounding box center [240, 390] width 322 height 22
click at [373, 390] on button "Edit" at bounding box center [372, 390] width 18 height 17
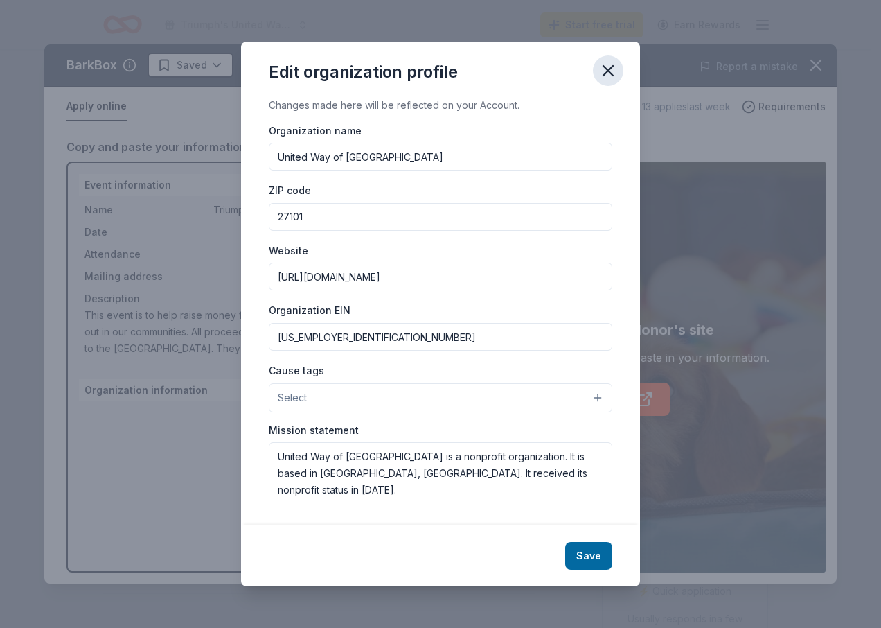
click at [610, 73] on icon "button" at bounding box center [609, 71] width 10 height 10
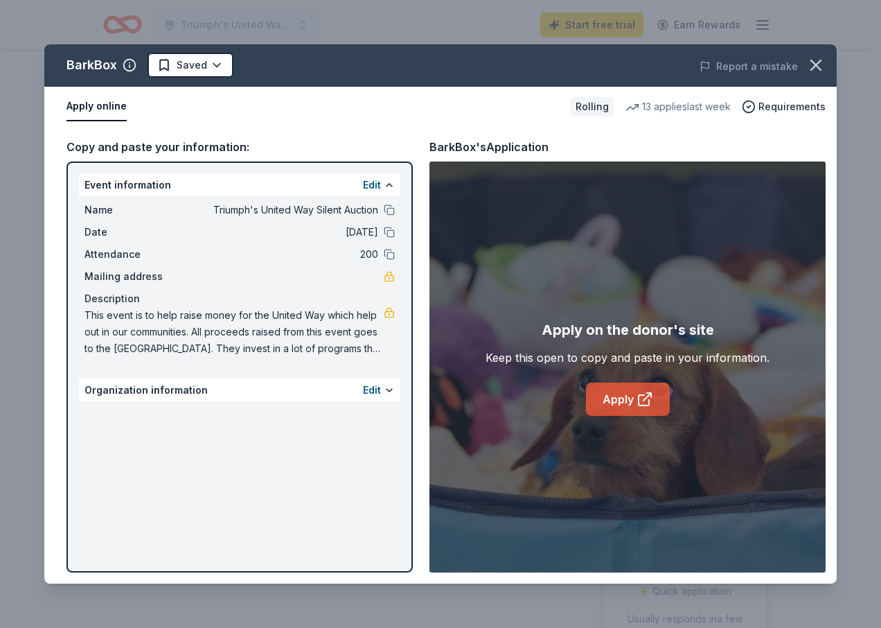
click at [649, 403] on icon at bounding box center [644, 400] width 10 height 10
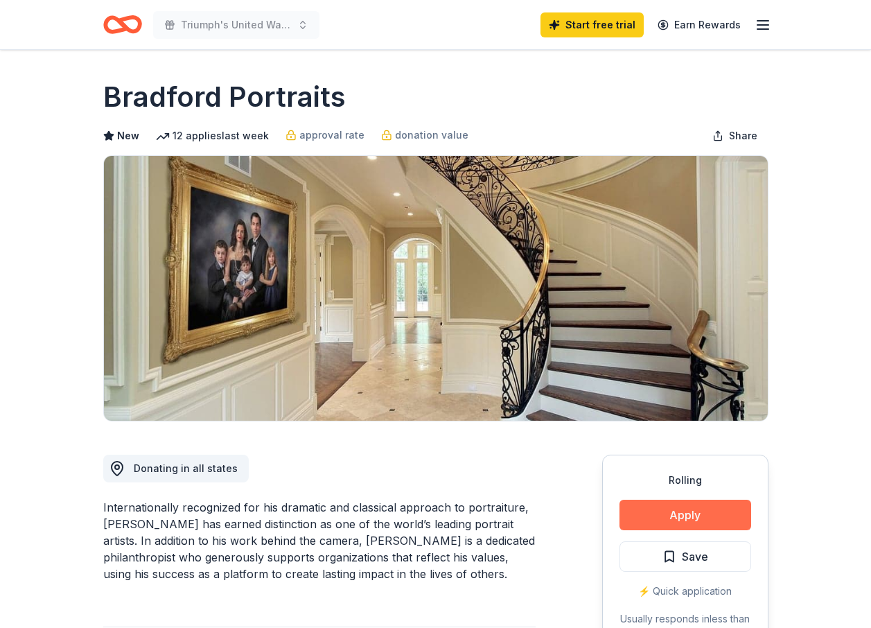
click at [685, 513] on button "Apply" at bounding box center [685, 515] width 132 height 30
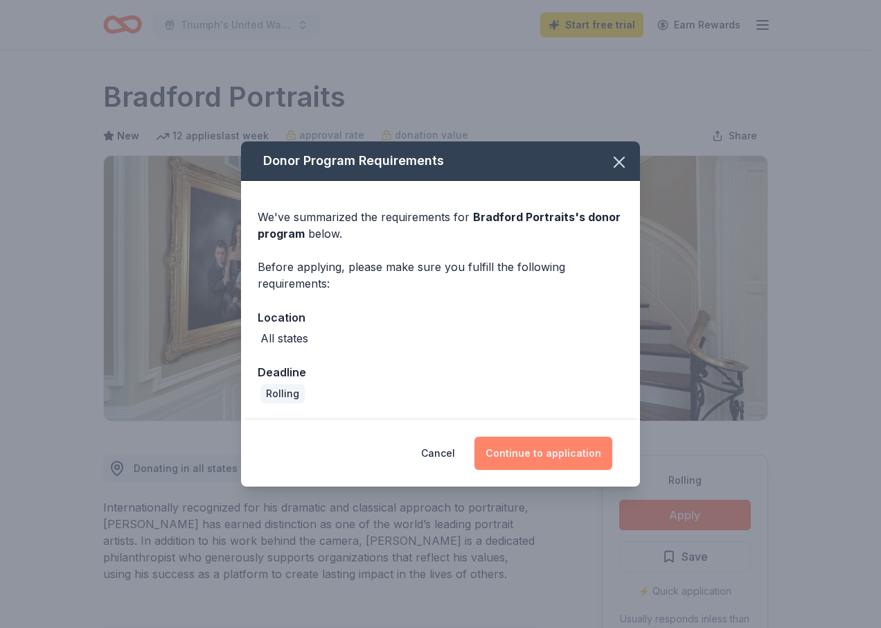
click at [521, 455] on button "Continue to application" at bounding box center [544, 453] width 138 height 33
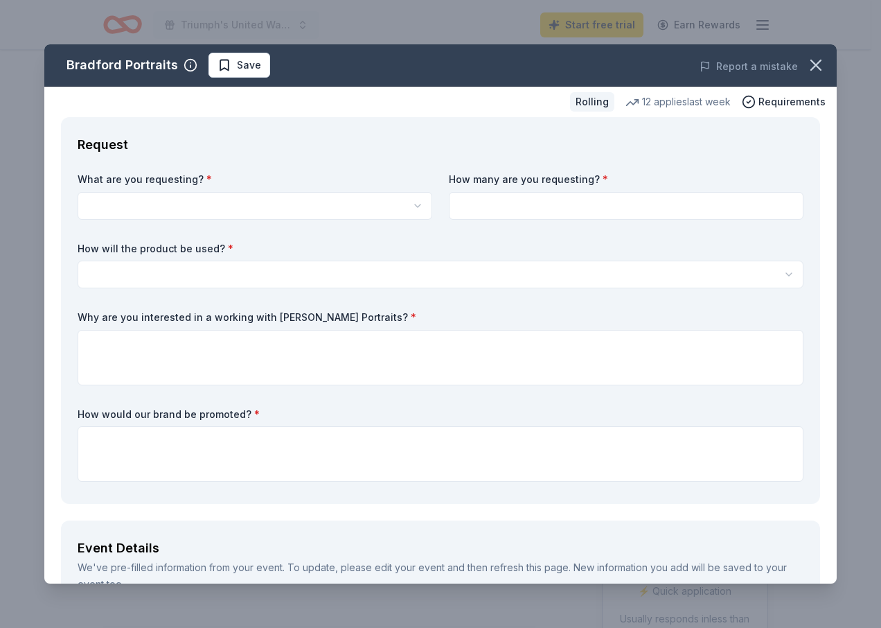
click at [156, 212] on html "Triumph's United Way Silent Auction Start free trial Earn Rewards Rolling Share…" at bounding box center [440, 314] width 881 height 628
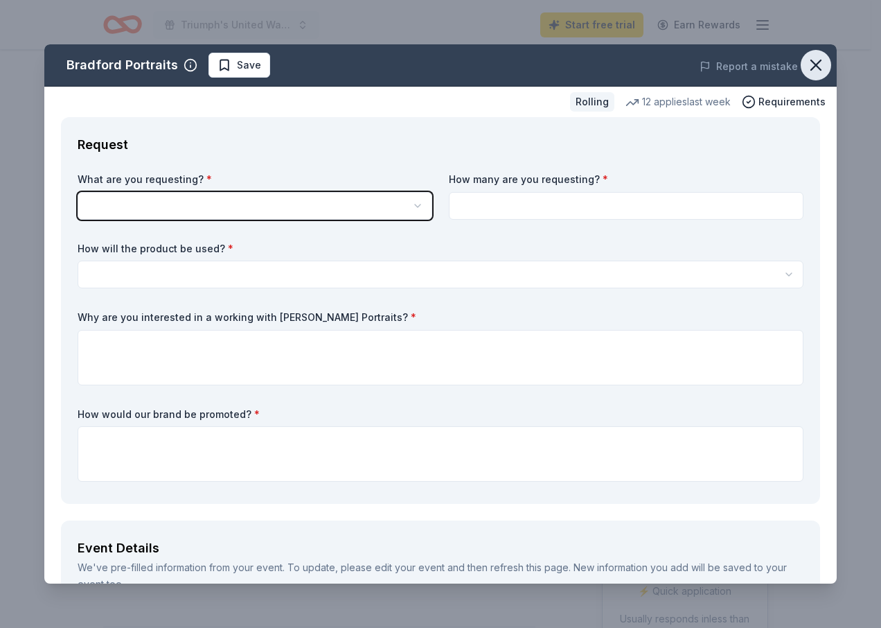
click at [805, 63] on html "Triumph's United Way Silent Auction Start free trial Earn Rewards Rolling Share…" at bounding box center [440, 314] width 881 height 628
